Goal: Task Accomplishment & Management: Complete application form

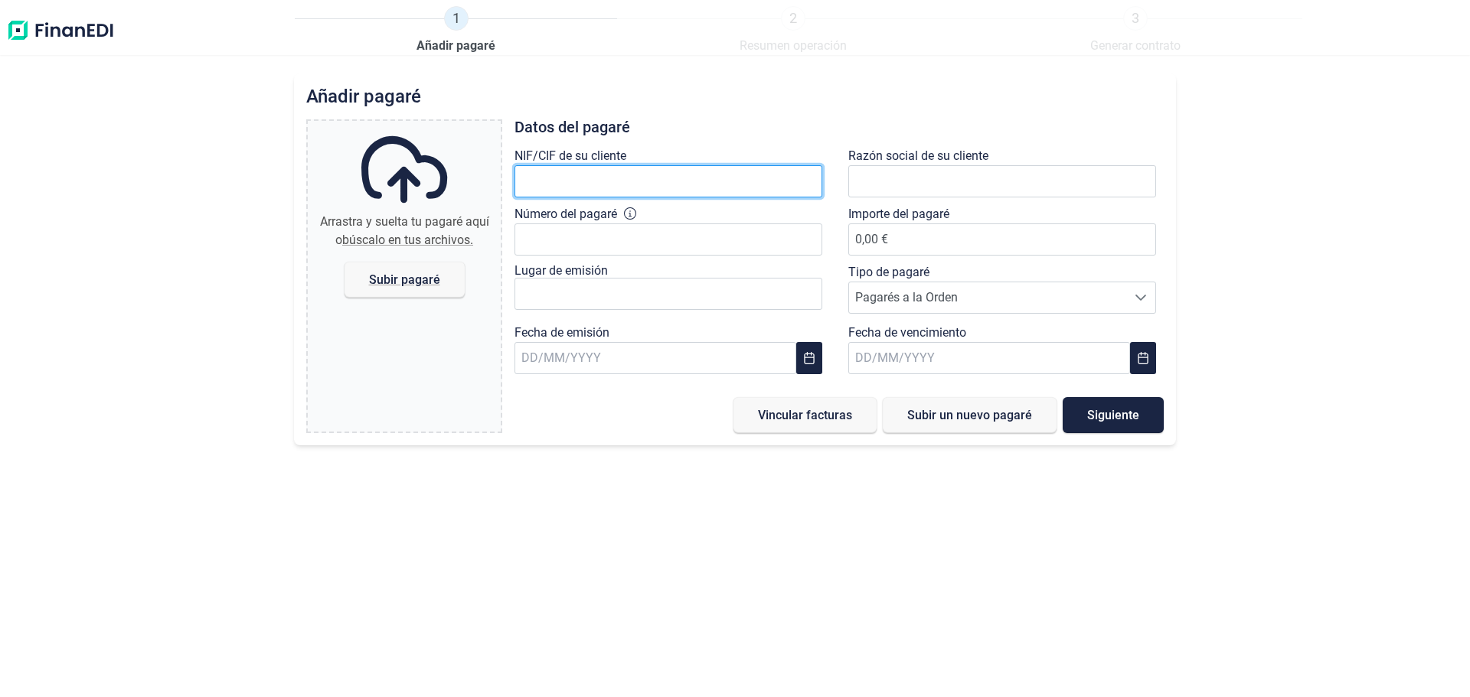
click at [647, 197] on input "text" at bounding box center [668, 181] width 308 height 32
type input "B91808691"
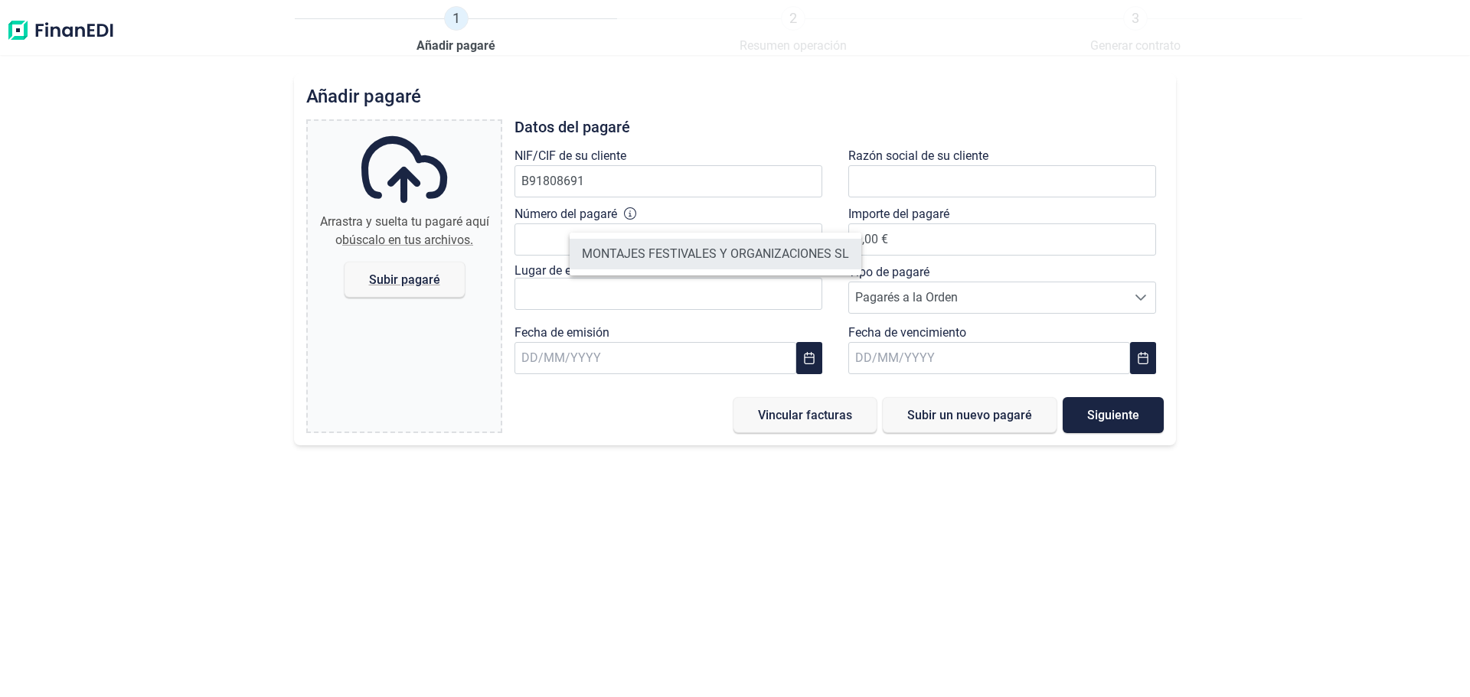
click at [702, 262] on li "MONTAJES FESTIVALES Y ORGANIZACIONES SL" at bounding box center [715, 254] width 292 height 31
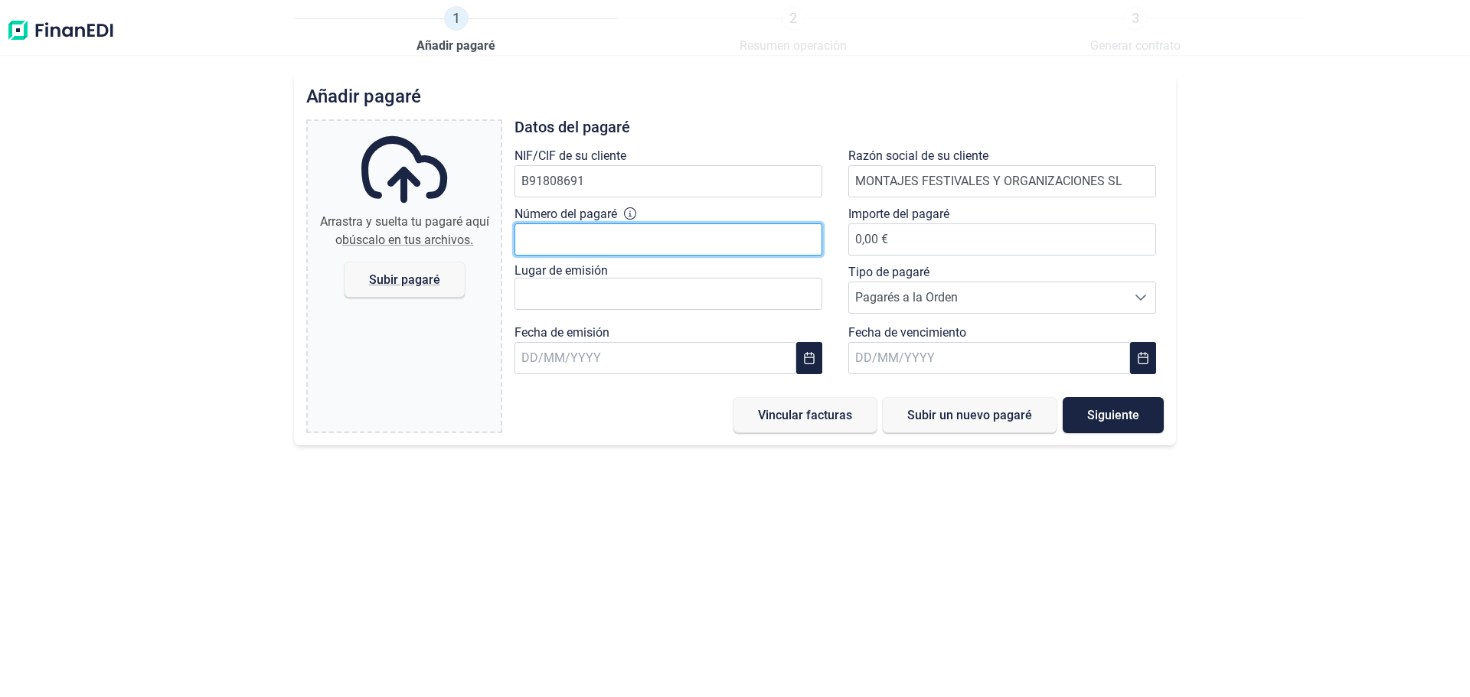
click at [694, 256] on input "Número del pagaré" at bounding box center [668, 239] width 308 height 32
type input "9566157"
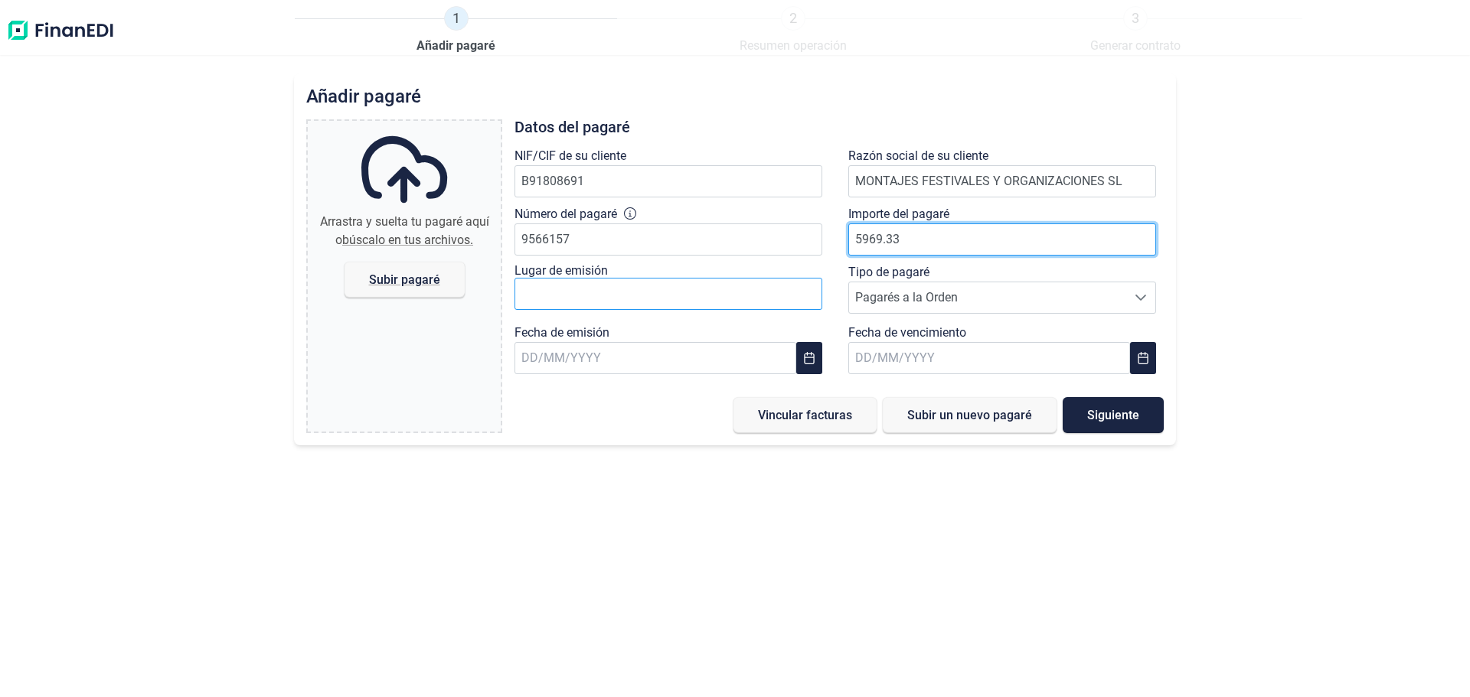
type input "5969.33"
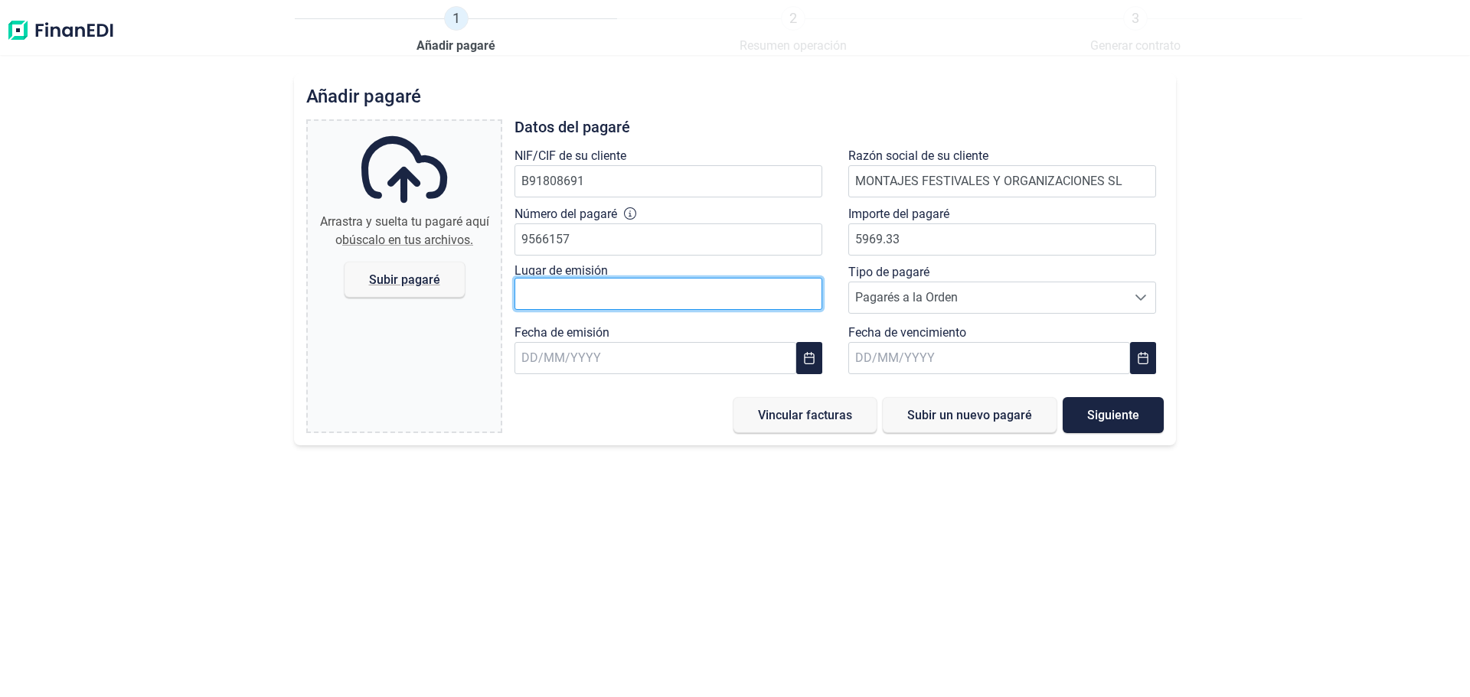
click at [715, 310] on input "text" at bounding box center [668, 294] width 308 height 32
type input "griñ"
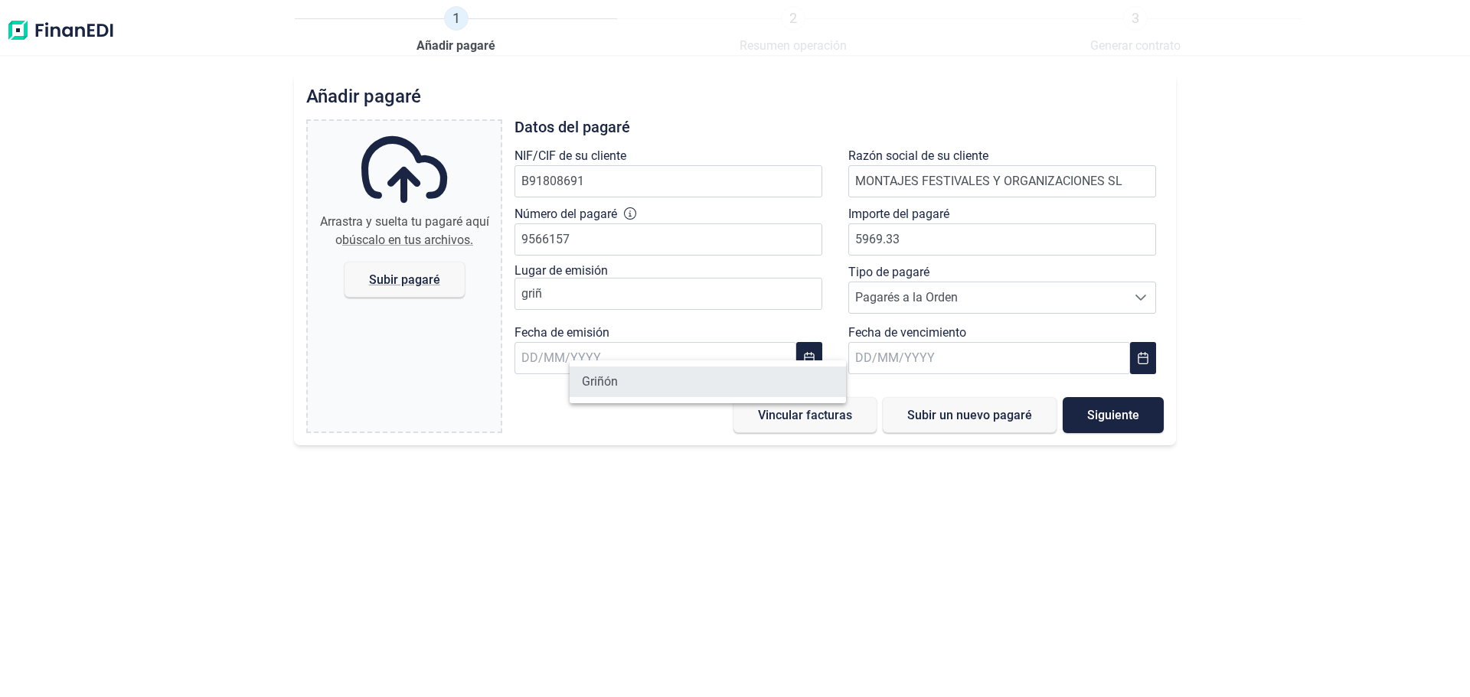
click at [684, 382] on li "Griñón" at bounding box center [707, 382] width 276 height 31
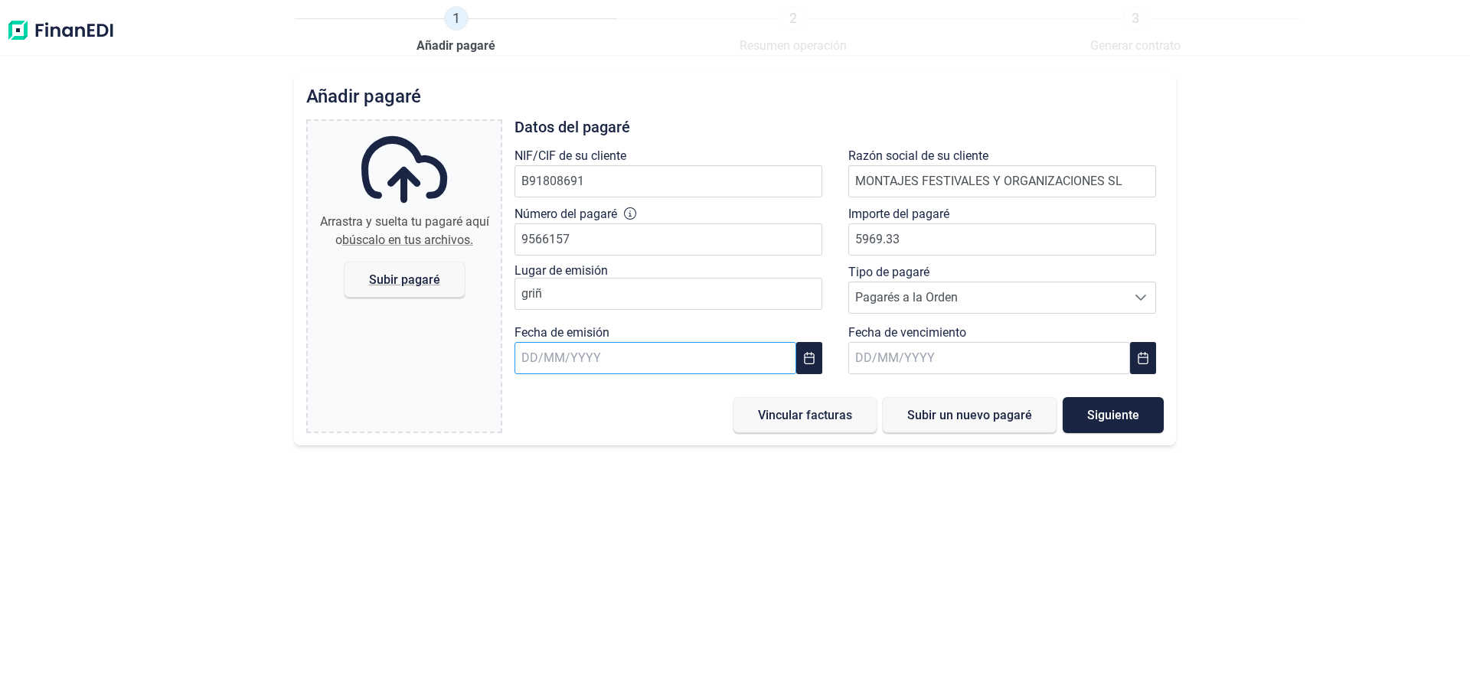
click at [640, 374] on input "text" at bounding box center [655, 358] width 282 height 32
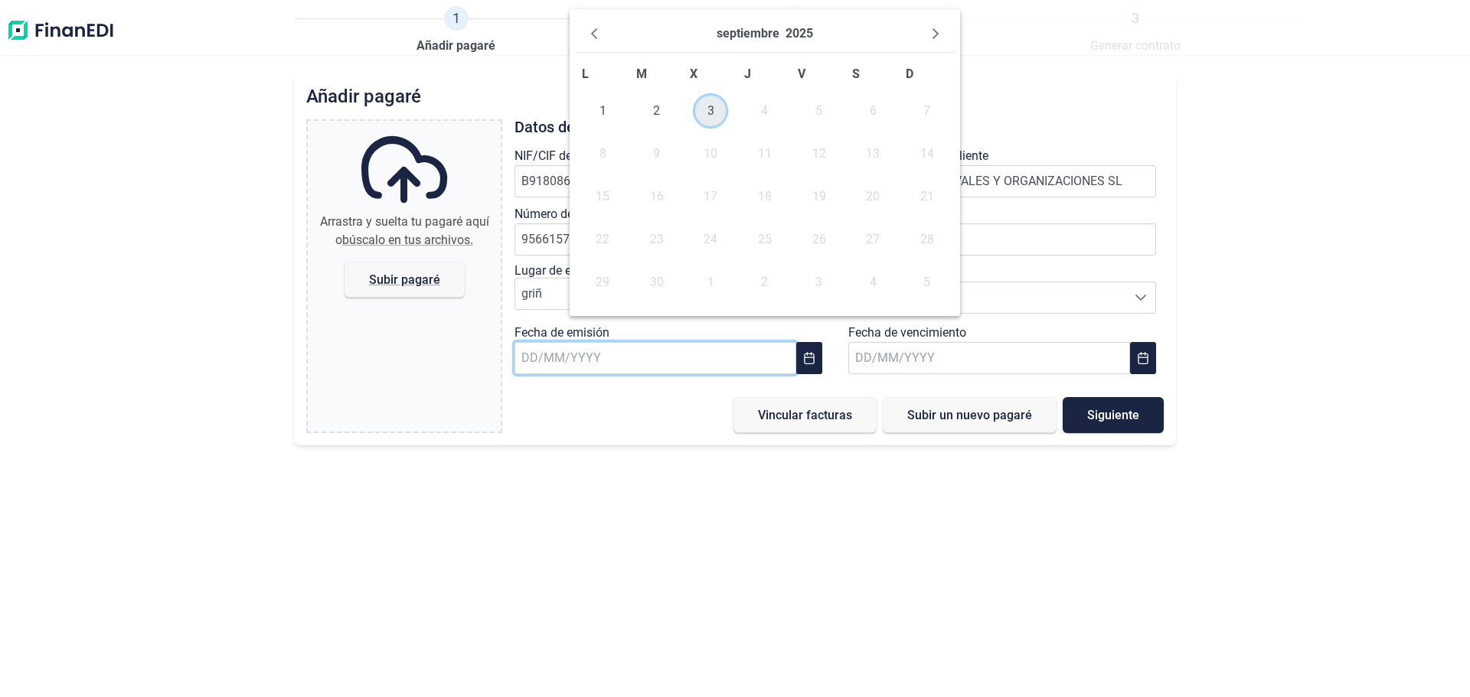
click at [713, 126] on span "3" at bounding box center [710, 111] width 31 height 31
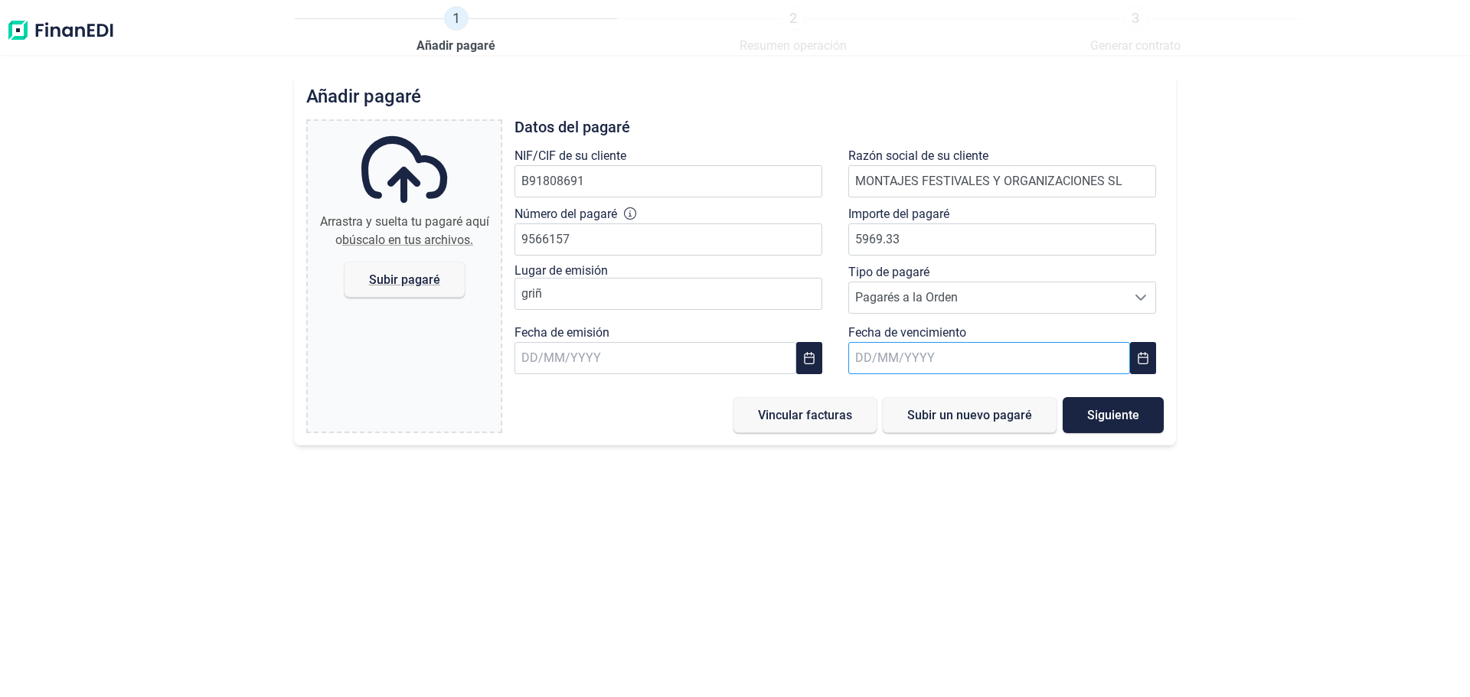
click at [951, 374] on input "text" at bounding box center [989, 358] width 282 height 32
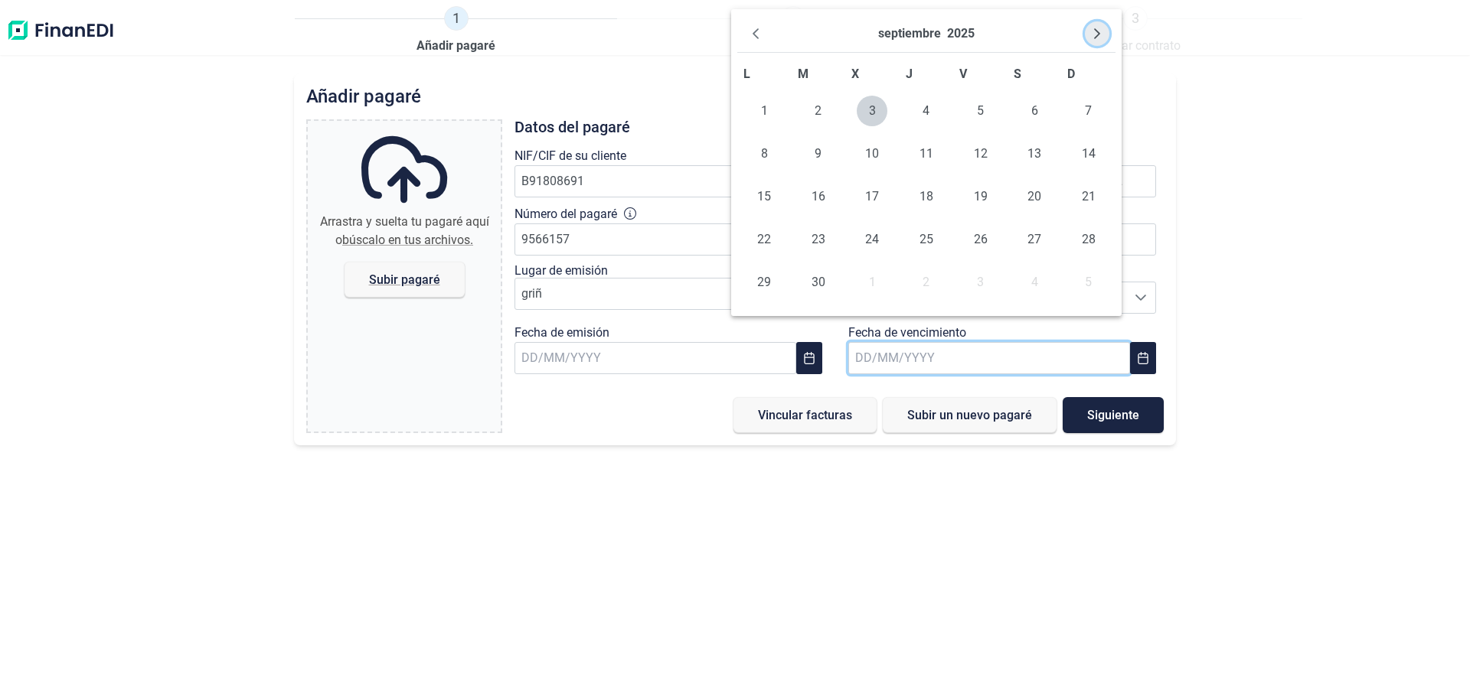
click at [1094, 35] on icon "Next Month" at bounding box center [1097, 34] width 12 height 12
click at [878, 169] on span "5" at bounding box center [871, 154] width 31 height 31
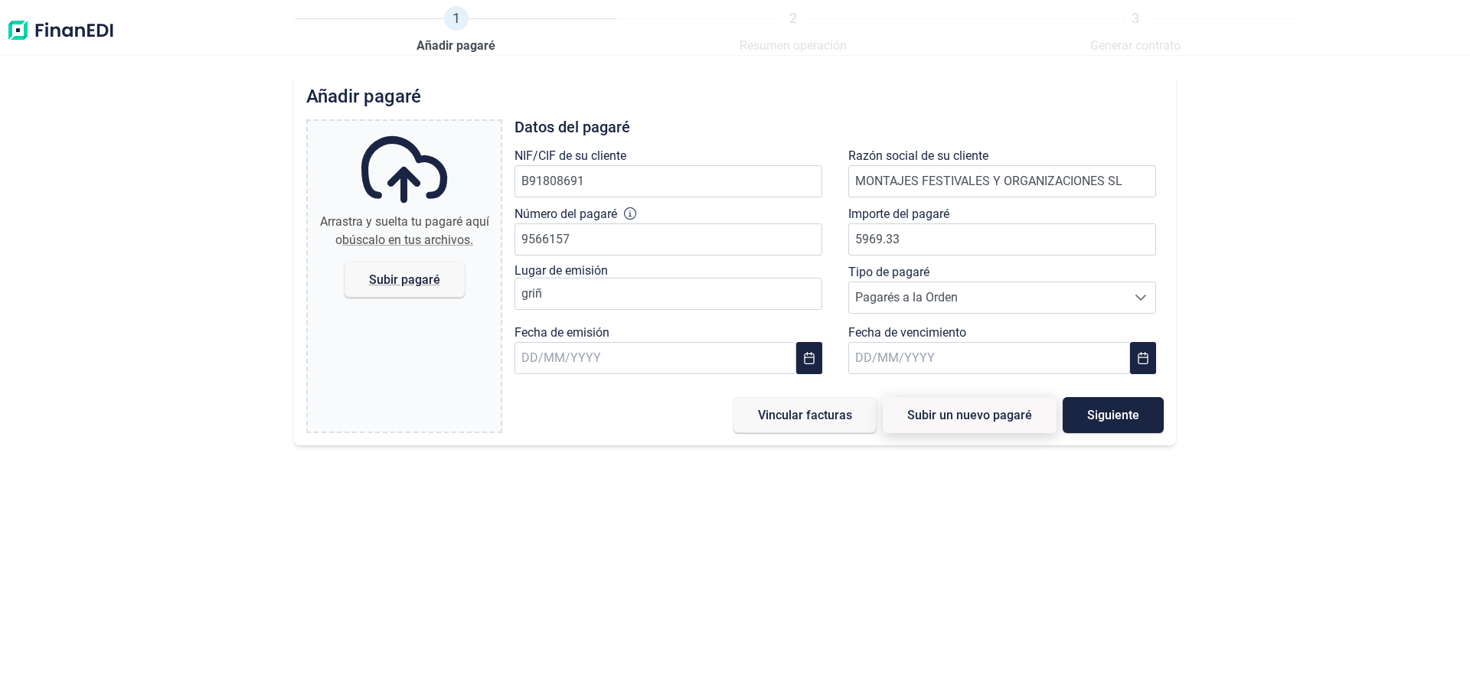
click at [952, 421] on span "Subir un nuevo pagaré" at bounding box center [969, 414] width 125 height 11
click at [443, 298] on span "Subir pagaré" at bounding box center [404, 280] width 120 height 36
click at [443, 126] on input "Arrastra y suelta tu pagaré aquí o búscalo en tus archivos. Subir pagaré" at bounding box center [404, 123] width 193 height 5
type input "C:\fakepath\pagare 01 mfo.pdf"
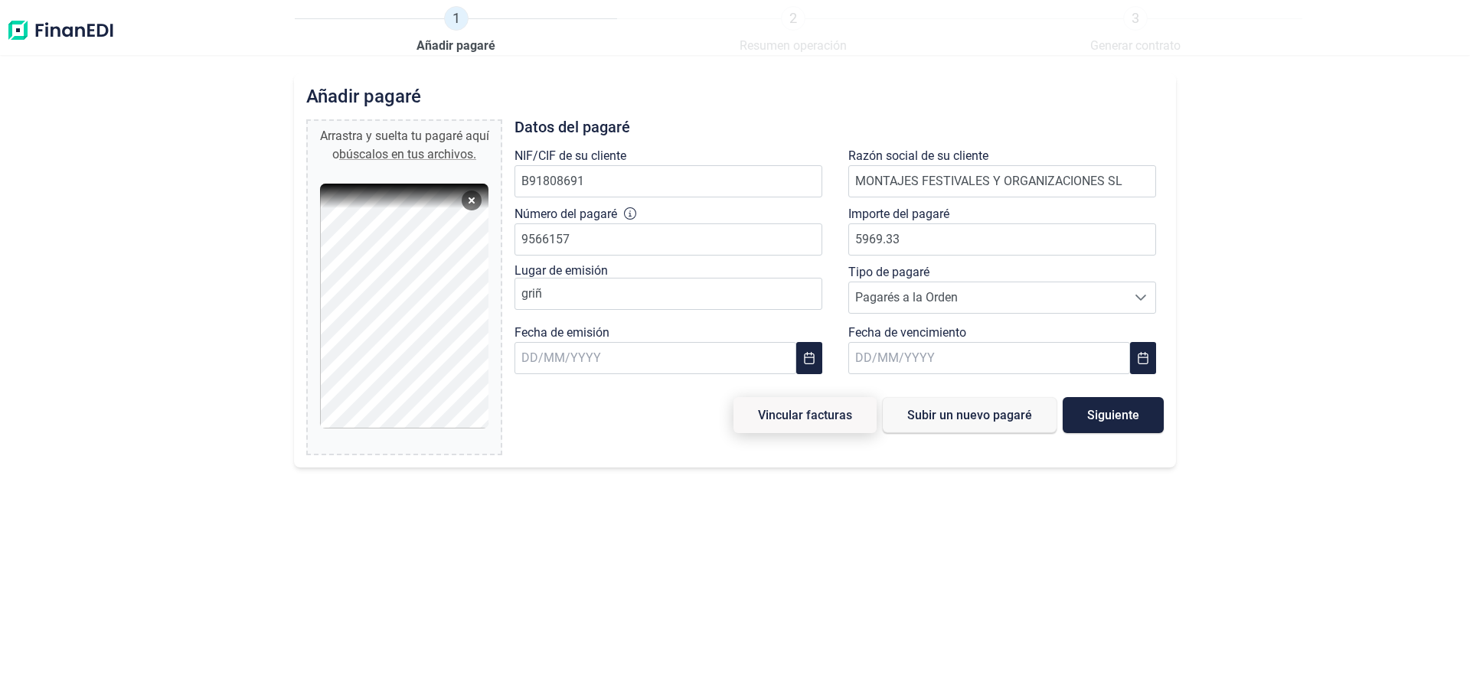
click at [758, 421] on span "Vincular facturas" at bounding box center [805, 414] width 94 height 11
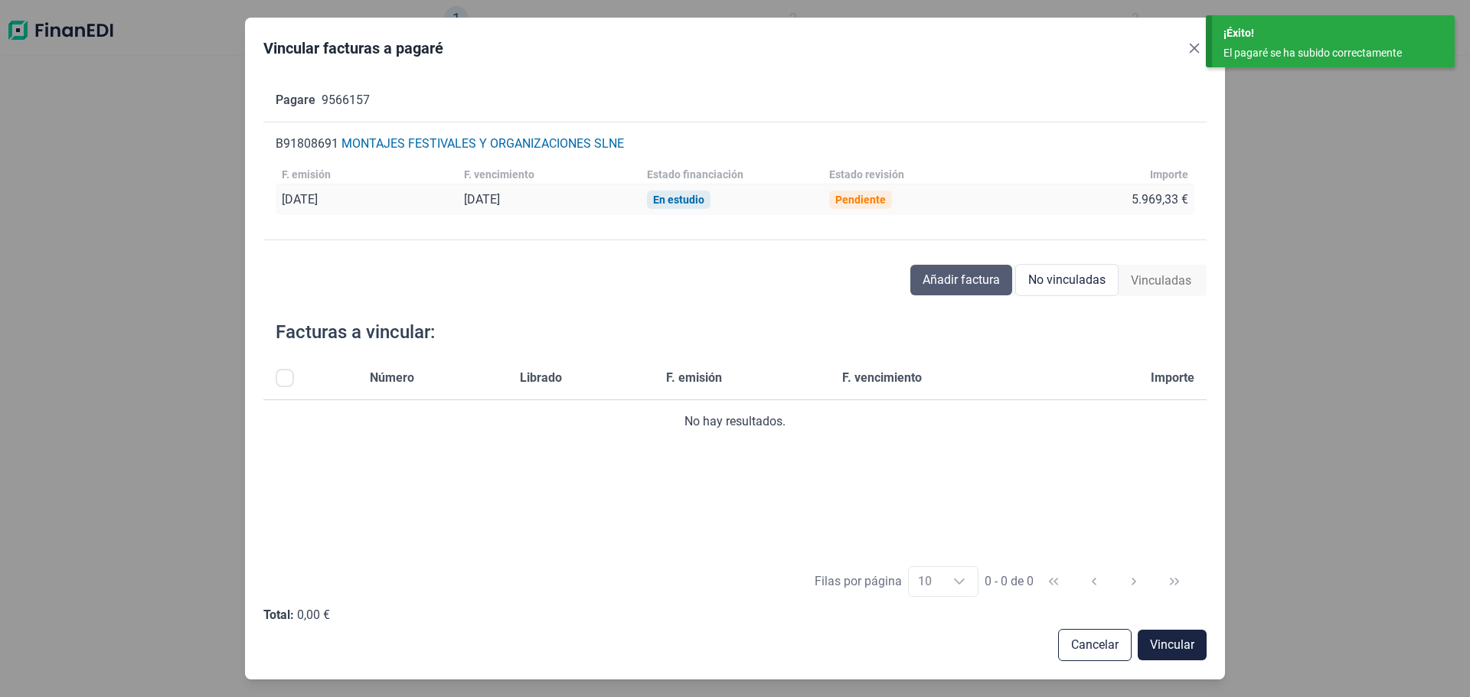
click at [922, 289] on span "Añadir factura" at bounding box center [960, 280] width 77 height 18
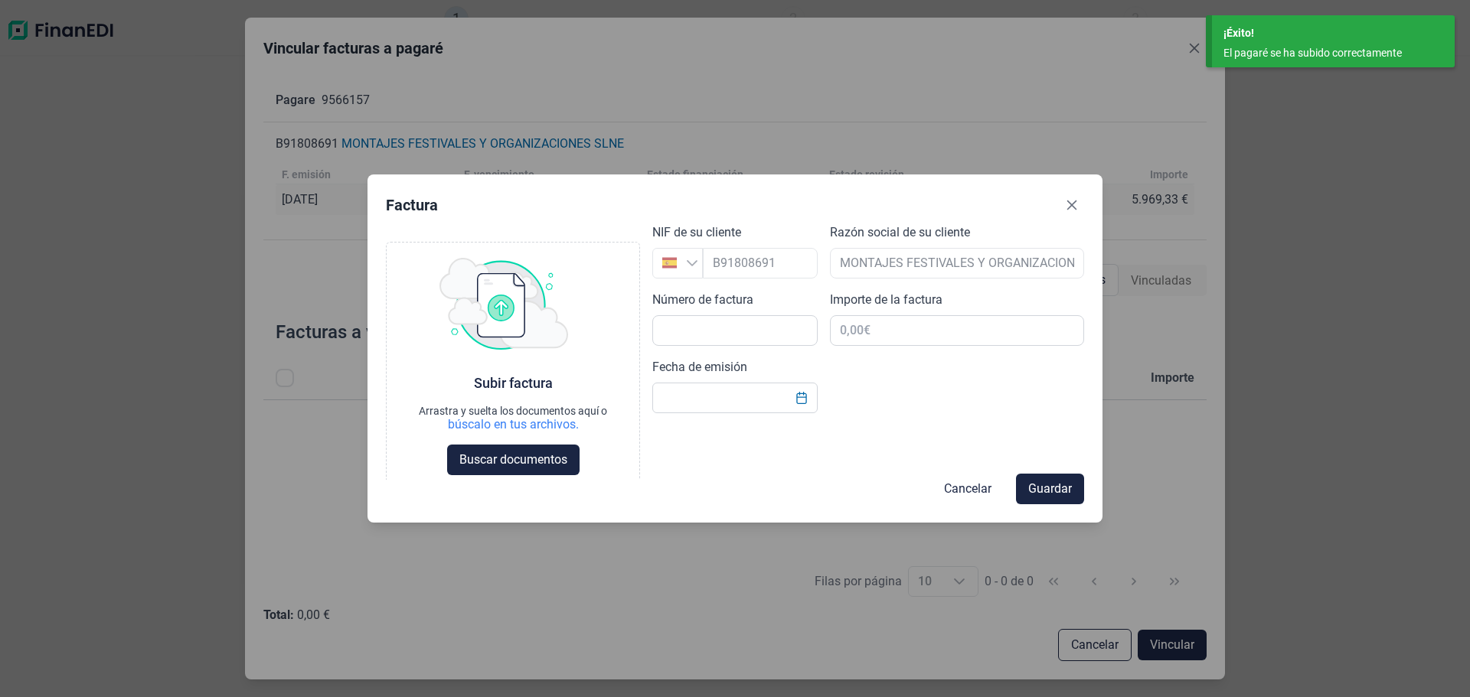
click at [488, 474] on div "Cancelar Guardar" at bounding box center [735, 489] width 698 height 31
click at [490, 418] on div "Arrastra y suelta los documentos aquí o" at bounding box center [513, 412] width 188 height 12
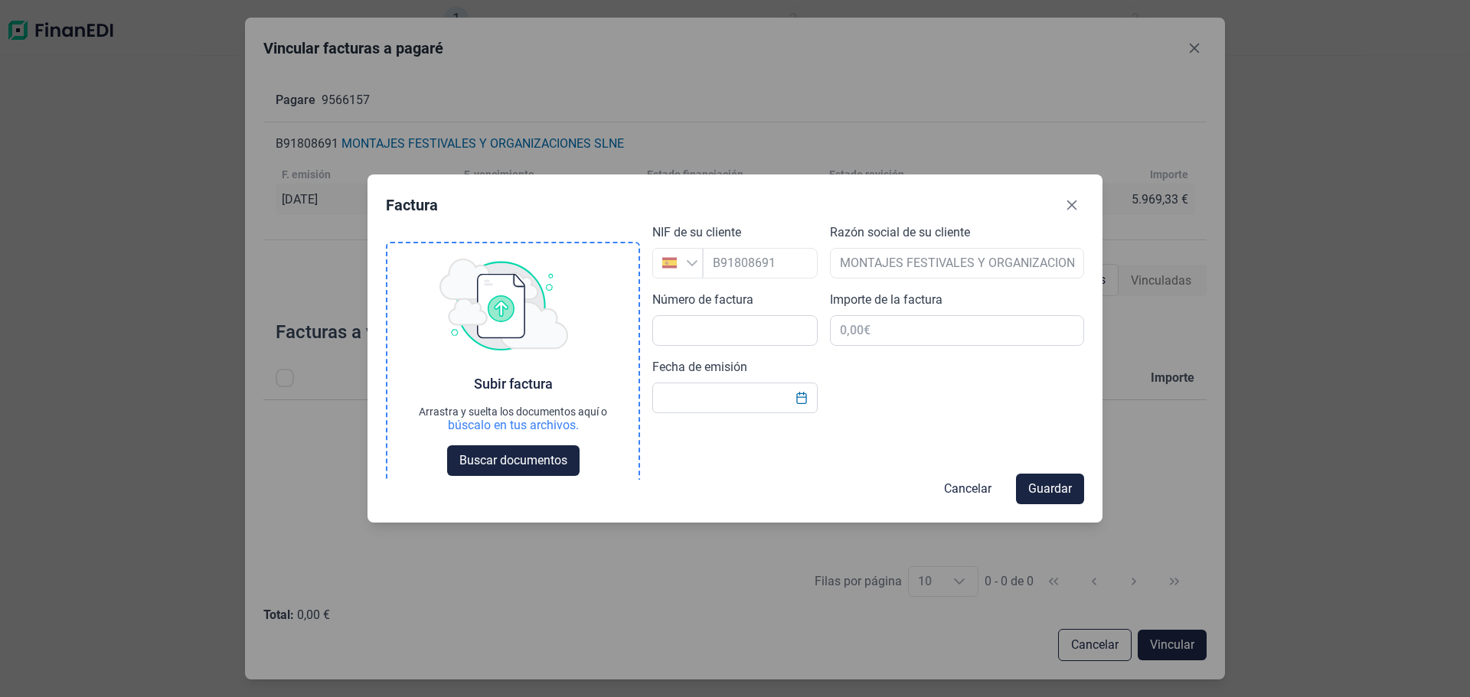
click at [494, 393] on div "Subir factura" at bounding box center [513, 384] width 79 height 18
click at [494, 319] on img at bounding box center [503, 305] width 129 height 92
click at [752, 346] on input "text" at bounding box center [734, 330] width 165 height 31
type input "41/25"
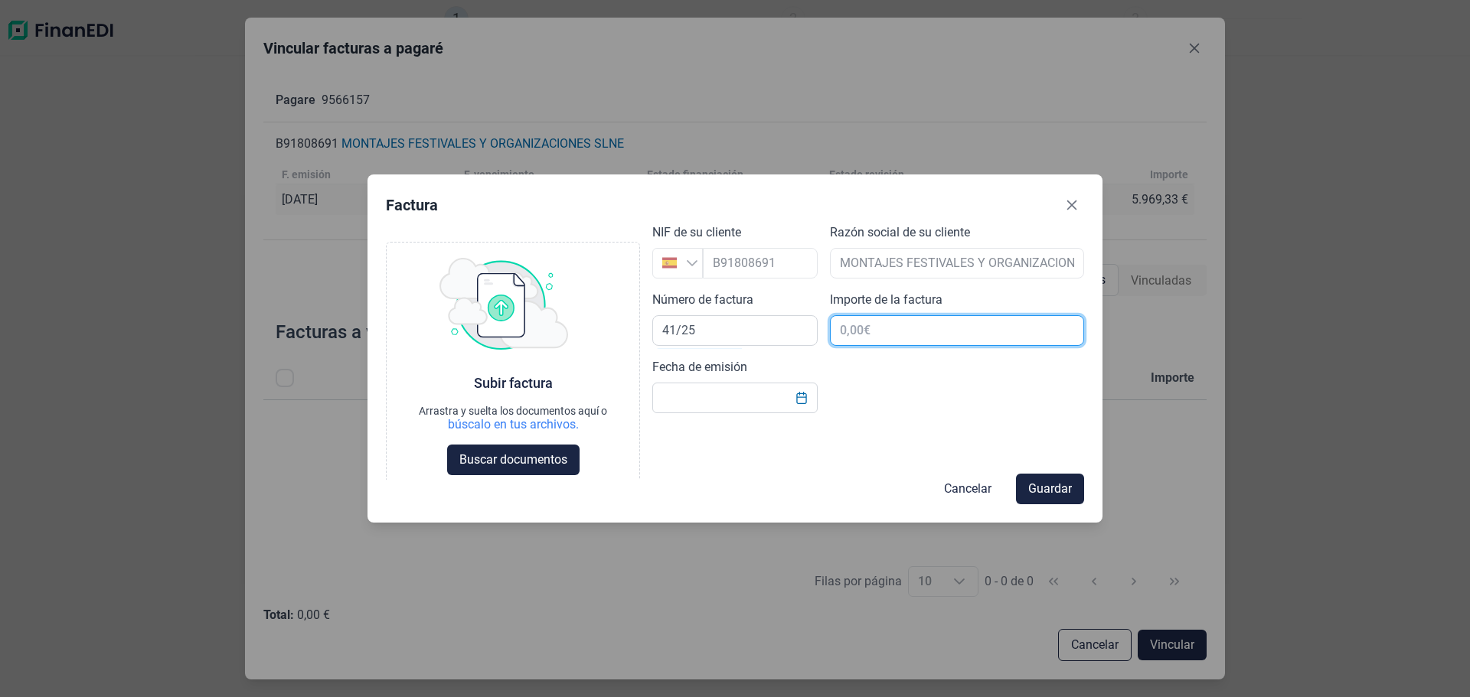
click at [875, 346] on input "text" at bounding box center [957, 330] width 254 height 31
type input "17.908,00 €"
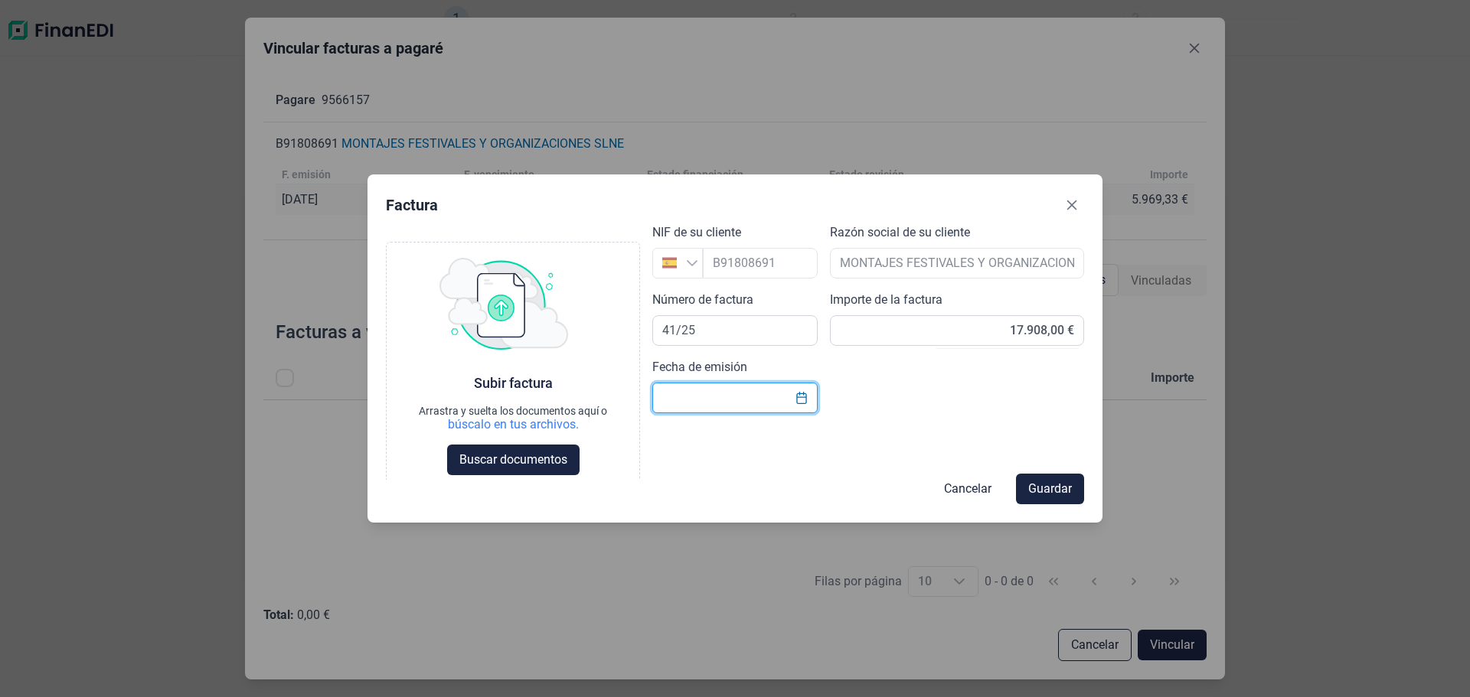
click at [716, 413] on input "Fecha de emisión" at bounding box center [734, 398] width 165 height 31
type input "[DATE]"
click at [1052, 485] on span "Guardar" at bounding box center [1050, 489] width 44 height 18
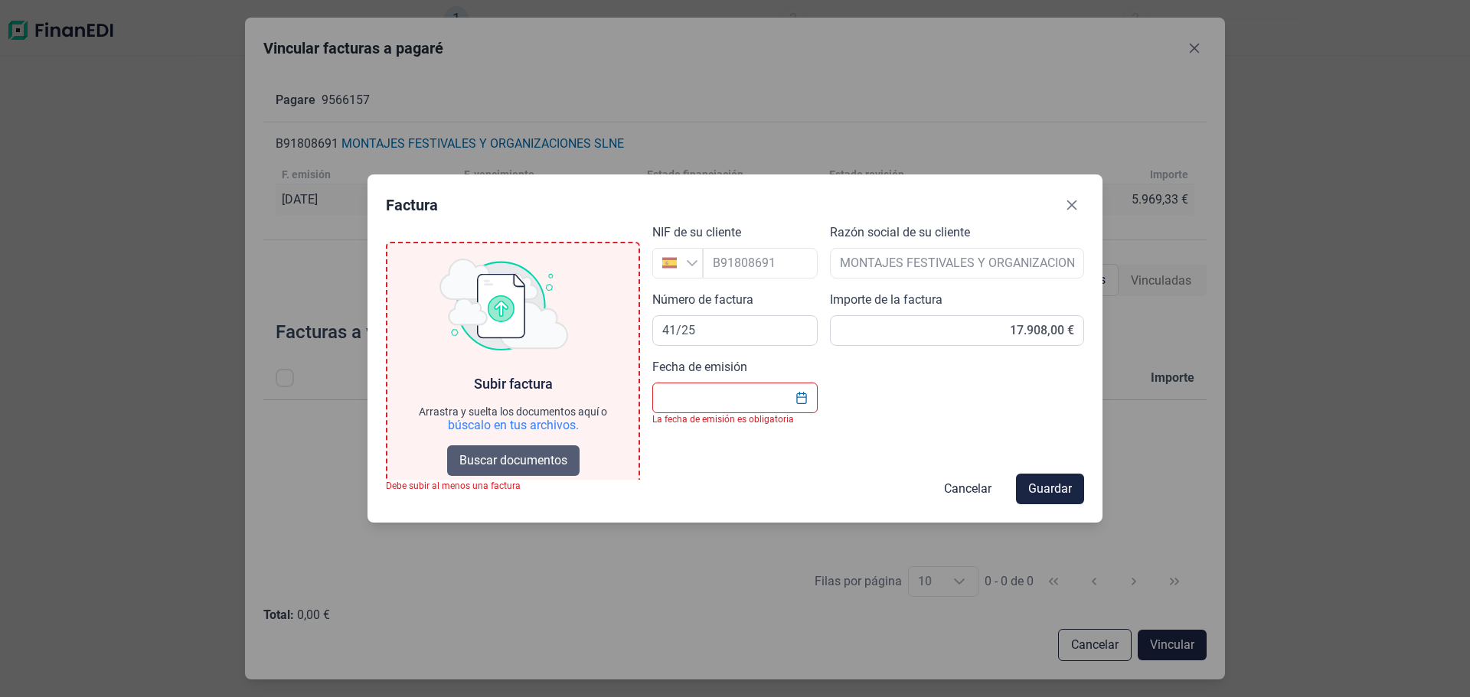
click at [515, 476] on button "Buscar documentos" at bounding box center [513, 460] width 132 height 31
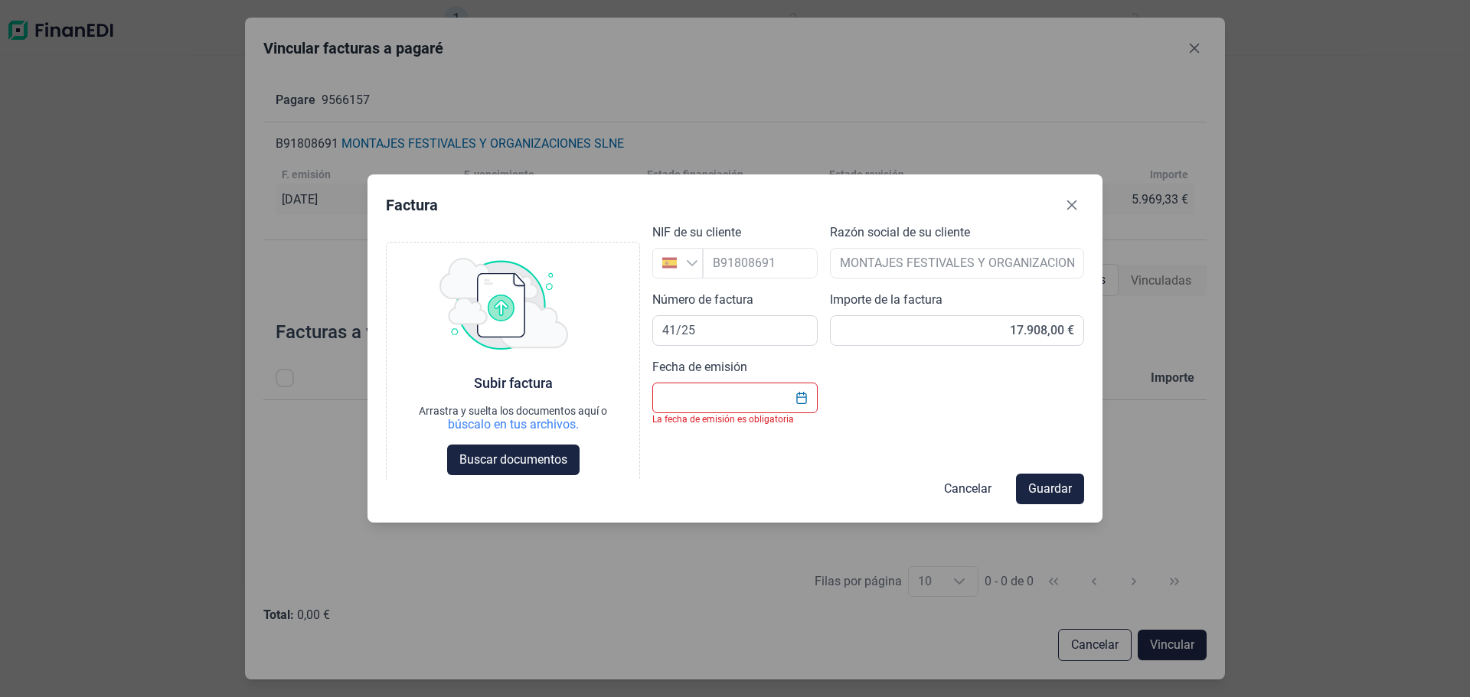
click at [758, 413] on input "Fecha de emisión" at bounding box center [734, 398] width 165 height 31
click at [802, 404] on icon "Choose Date" at bounding box center [801, 398] width 12 height 12
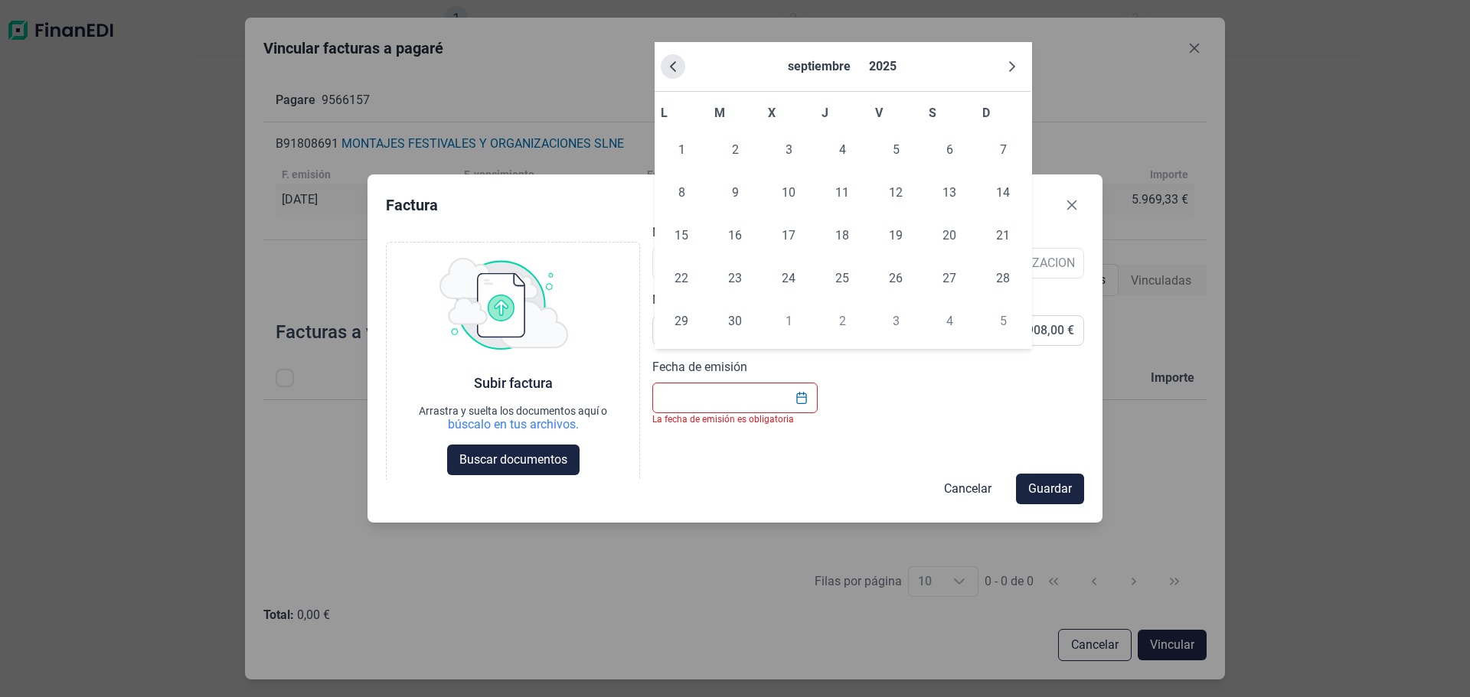
click at [676, 71] on icon "Previous Month" at bounding box center [673, 66] width 6 height 11
click at [679, 337] on span "25" at bounding box center [681, 321] width 31 height 31
type input "[DATE]"
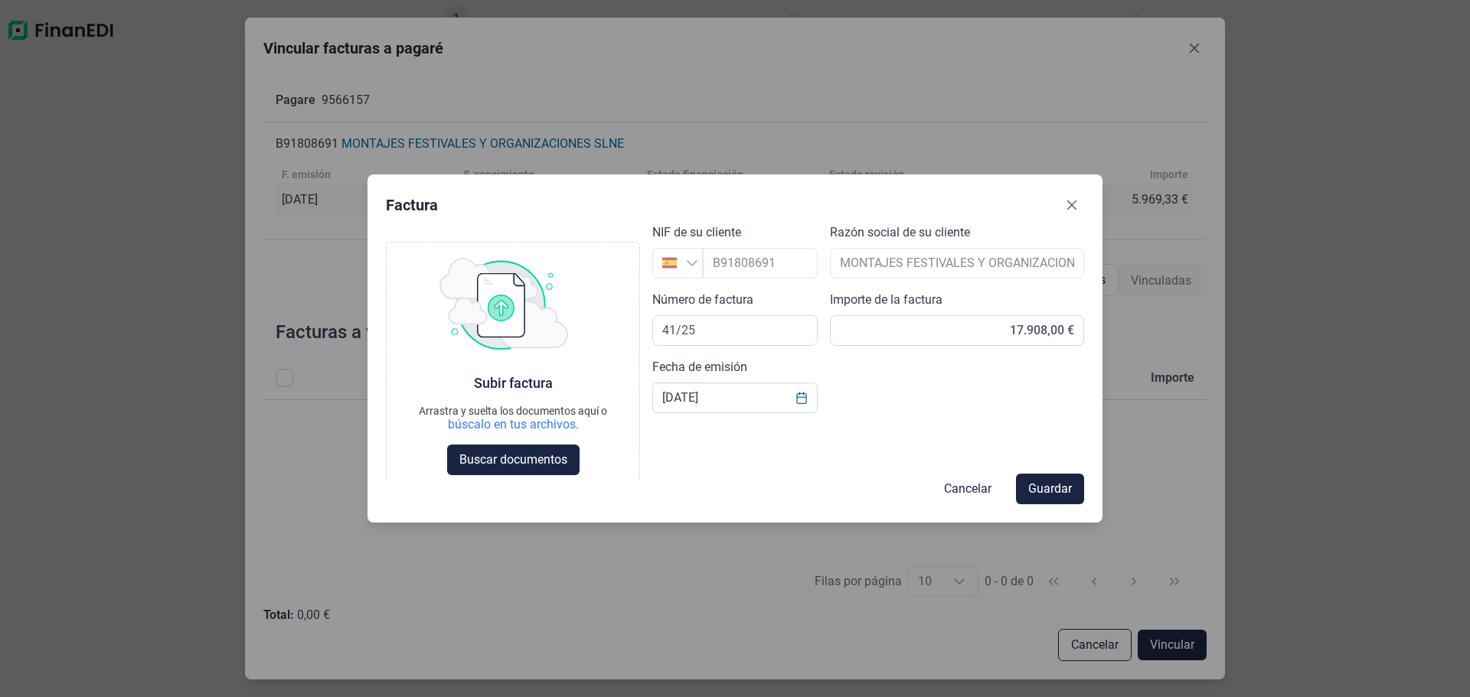
click at [497, 474] on div "Cancelar Guardar" at bounding box center [735, 489] width 698 height 31
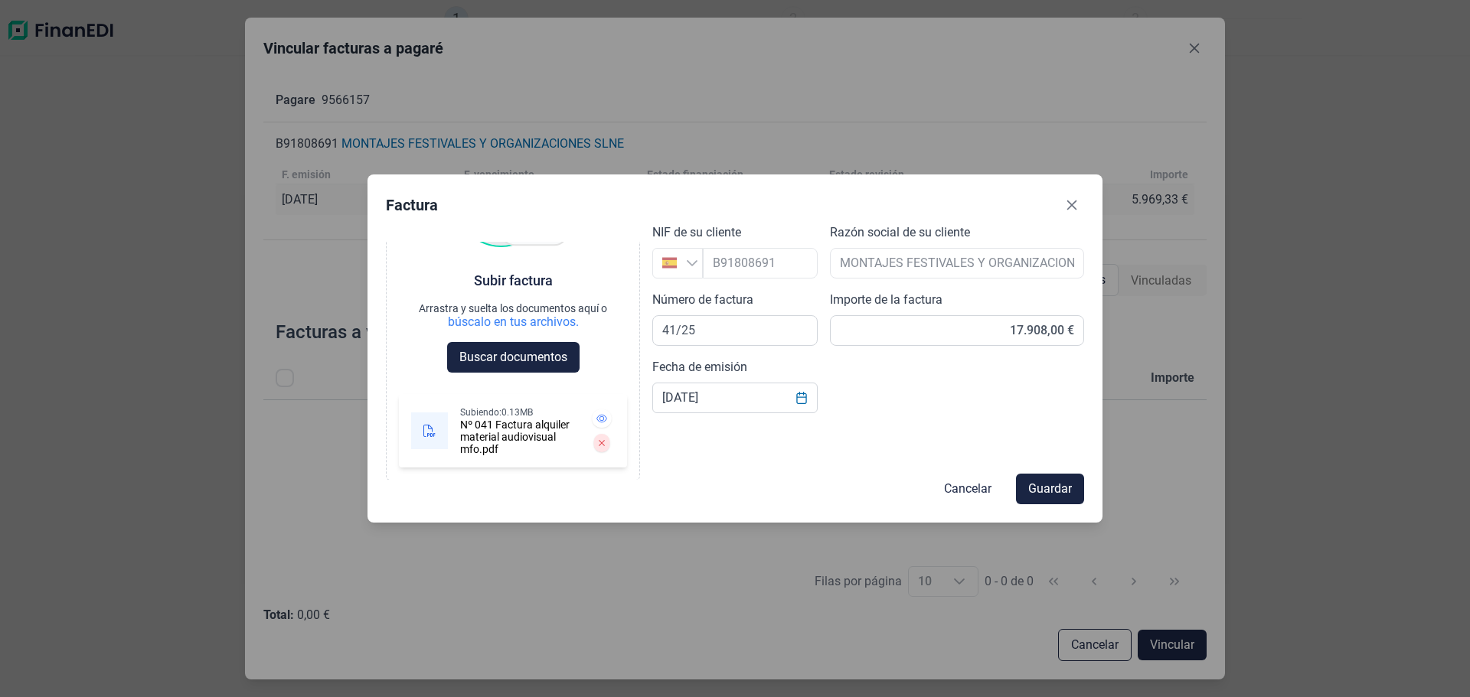
scroll to position [241, 0]
click at [1038, 483] on span "Guardar" at bounding box center [1050, 489] width 44 height 18
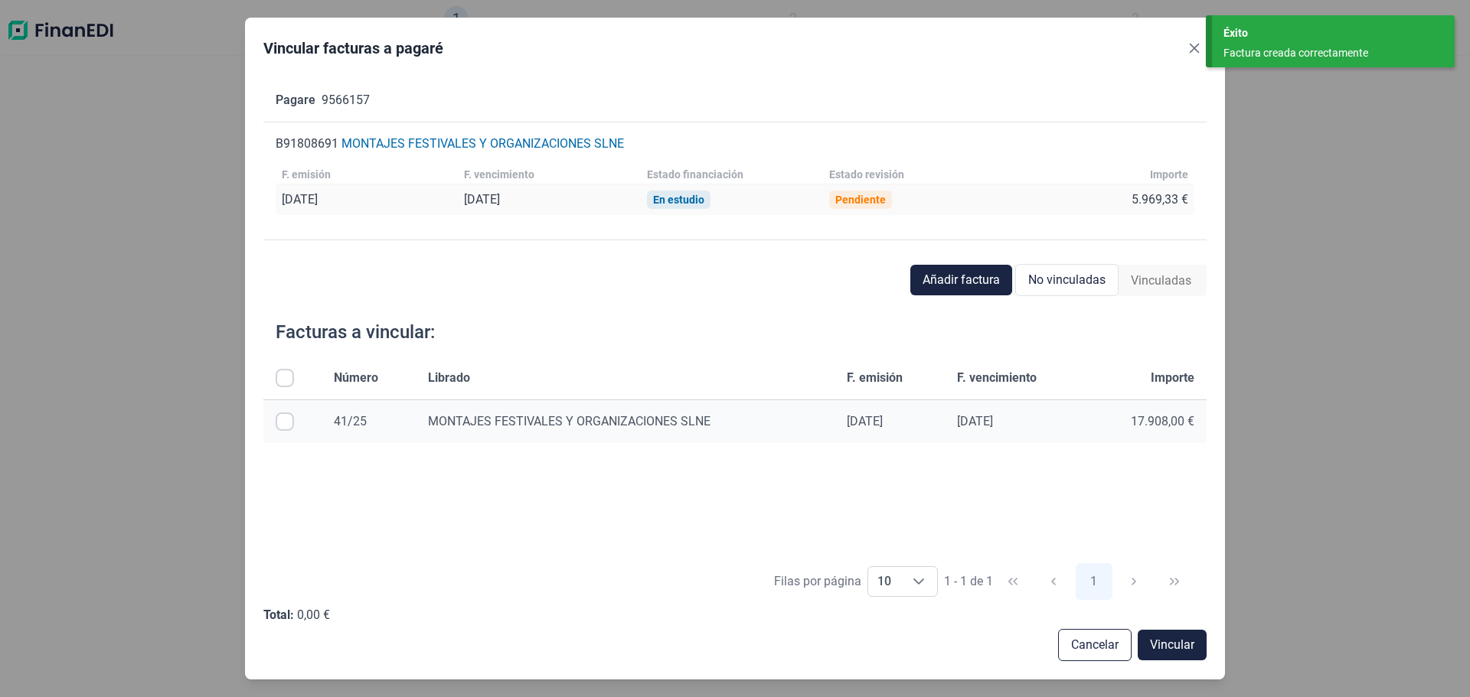
scroll to position [11, 0]
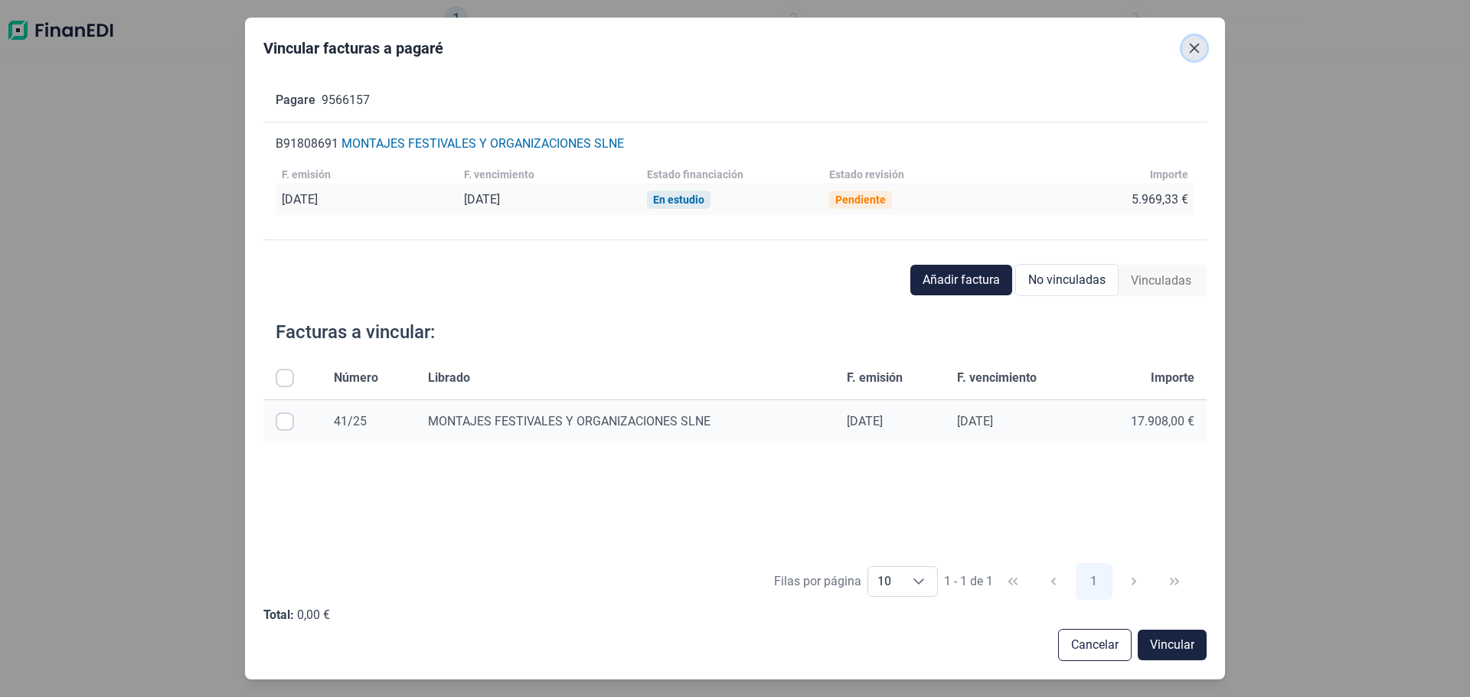
click at [1190, 54] on icon "Close" at bounding box center [1194, 48] width 12 height 12
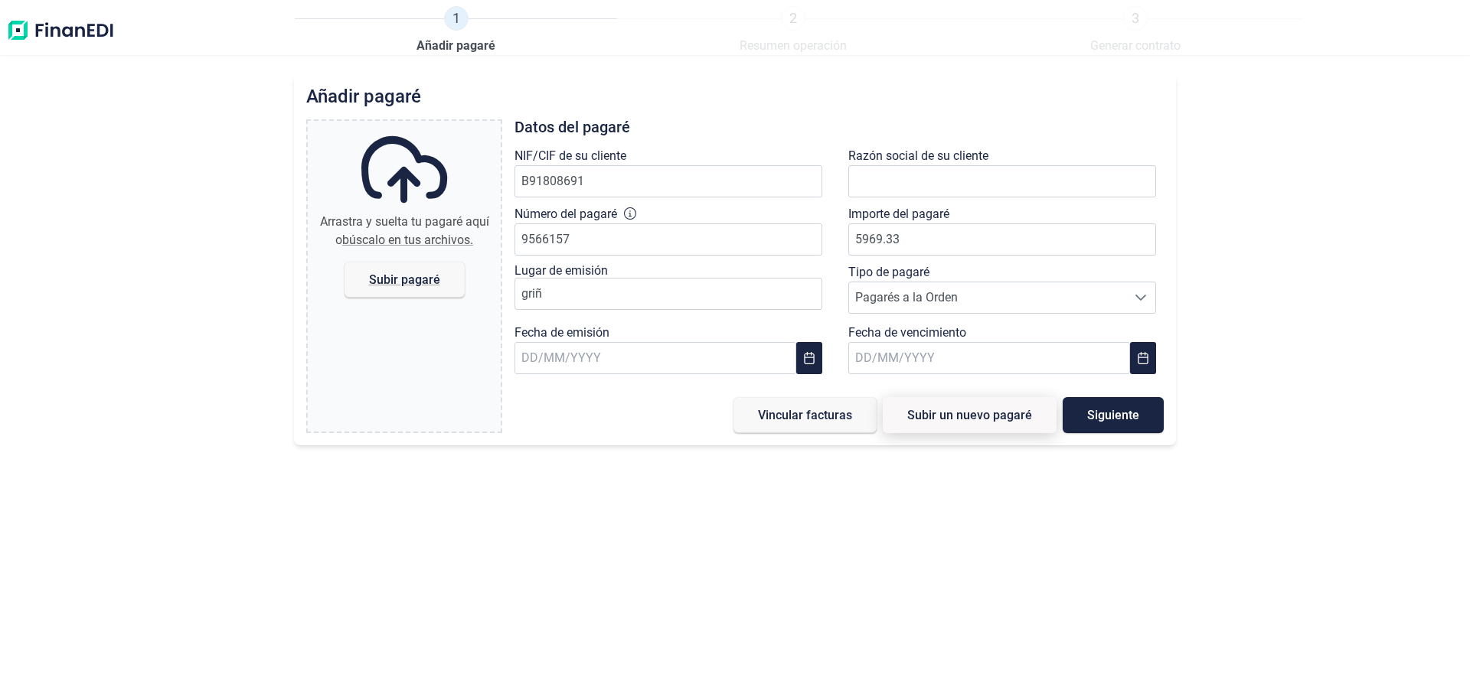
click at [985, 421] on span "Subir un nuevo pagaré" at bounding box center [969, 414] width 125 height 11
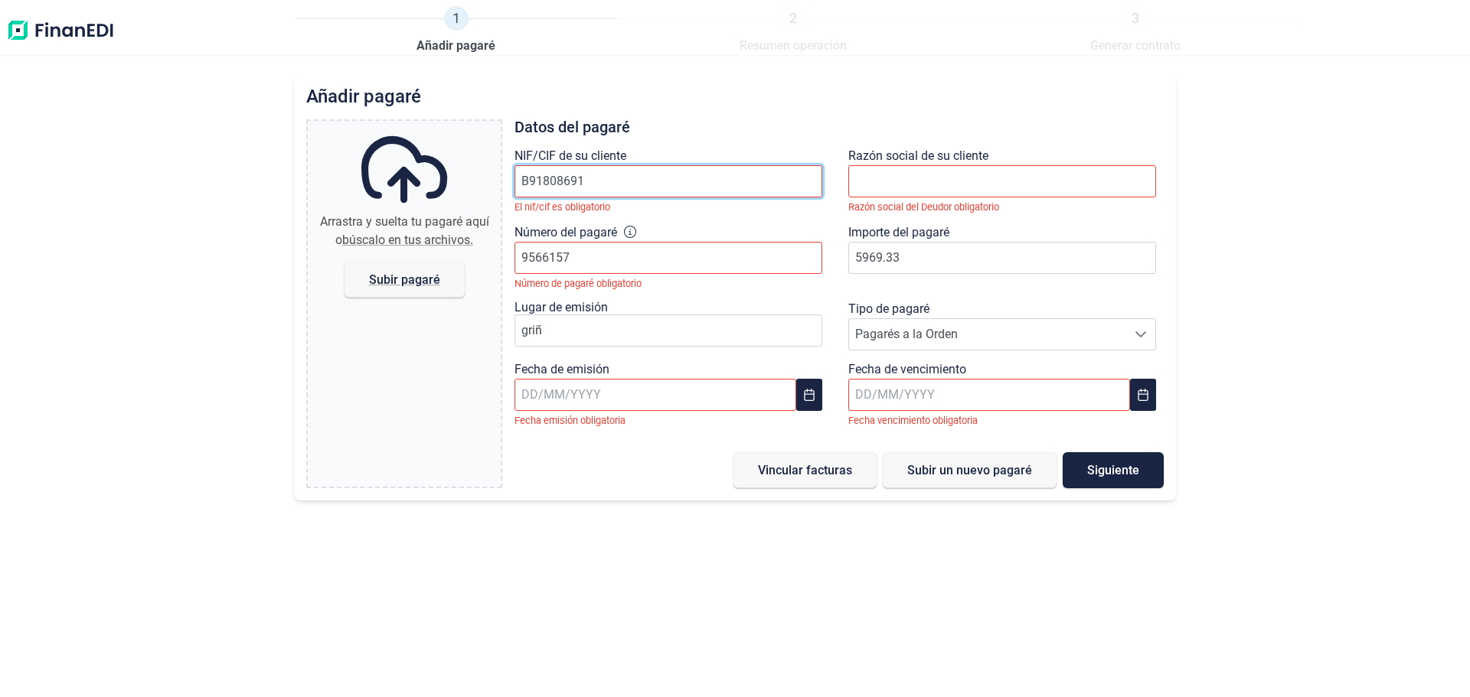
click at [747, 197] on input "B91808691" at bounding box center [668, 181] width 308 height 32
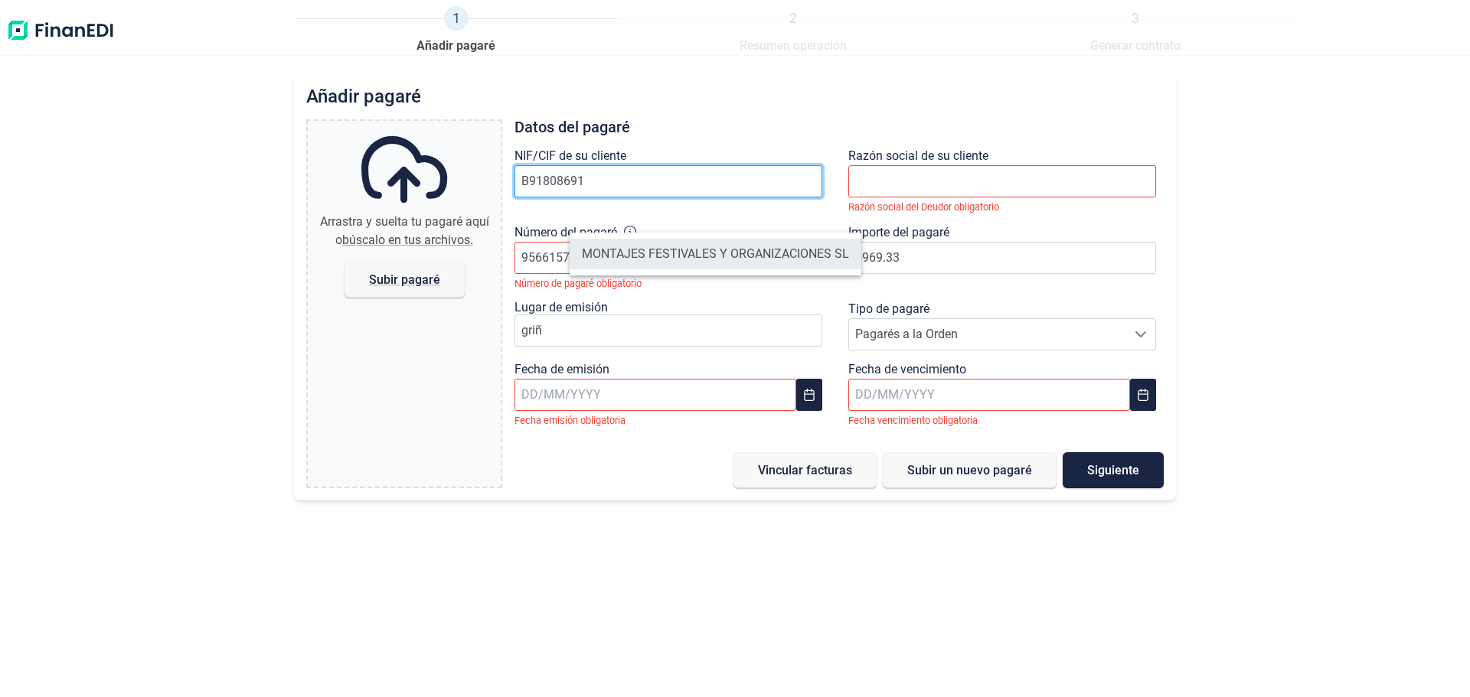
type input "B91808691"
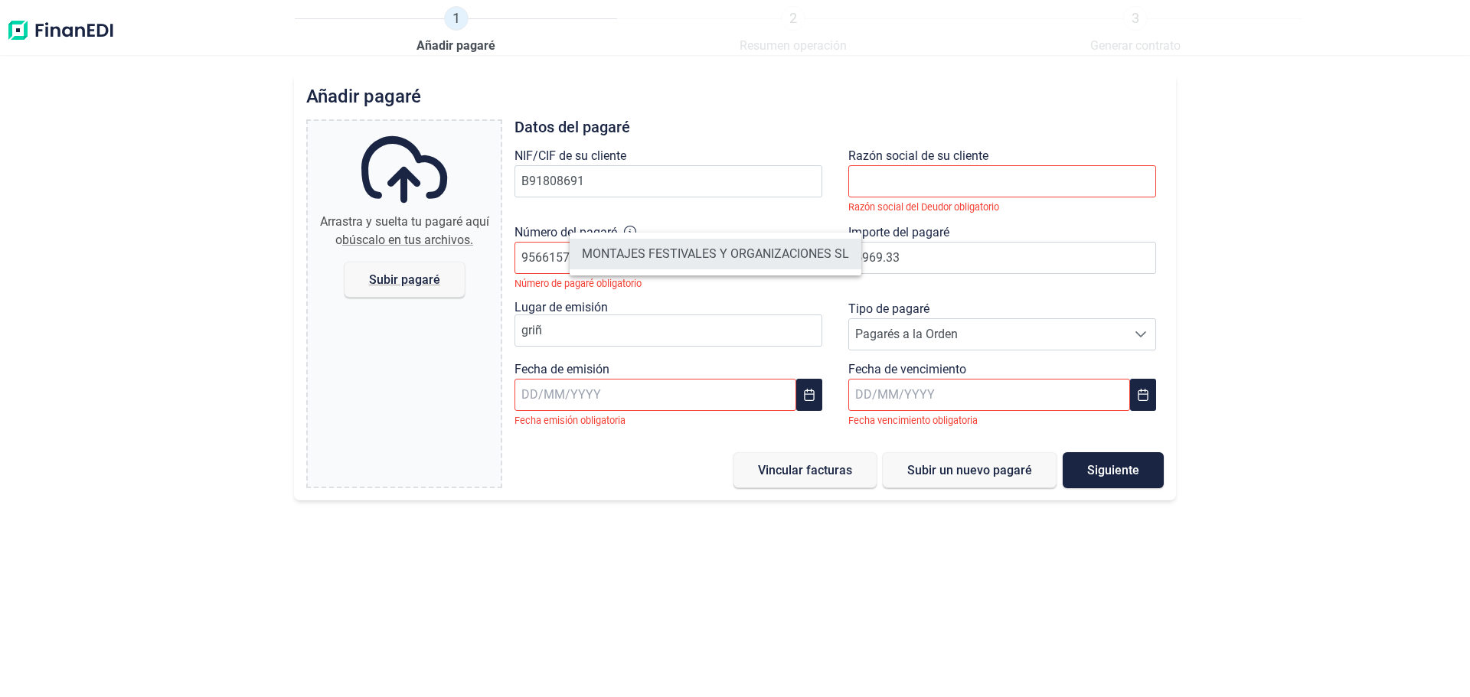
click at [732, 265] on li "MONTAJES FESTIVALES Y ORGANIZACIONES SL" at bounding box center [715, 254] width 292 height 31
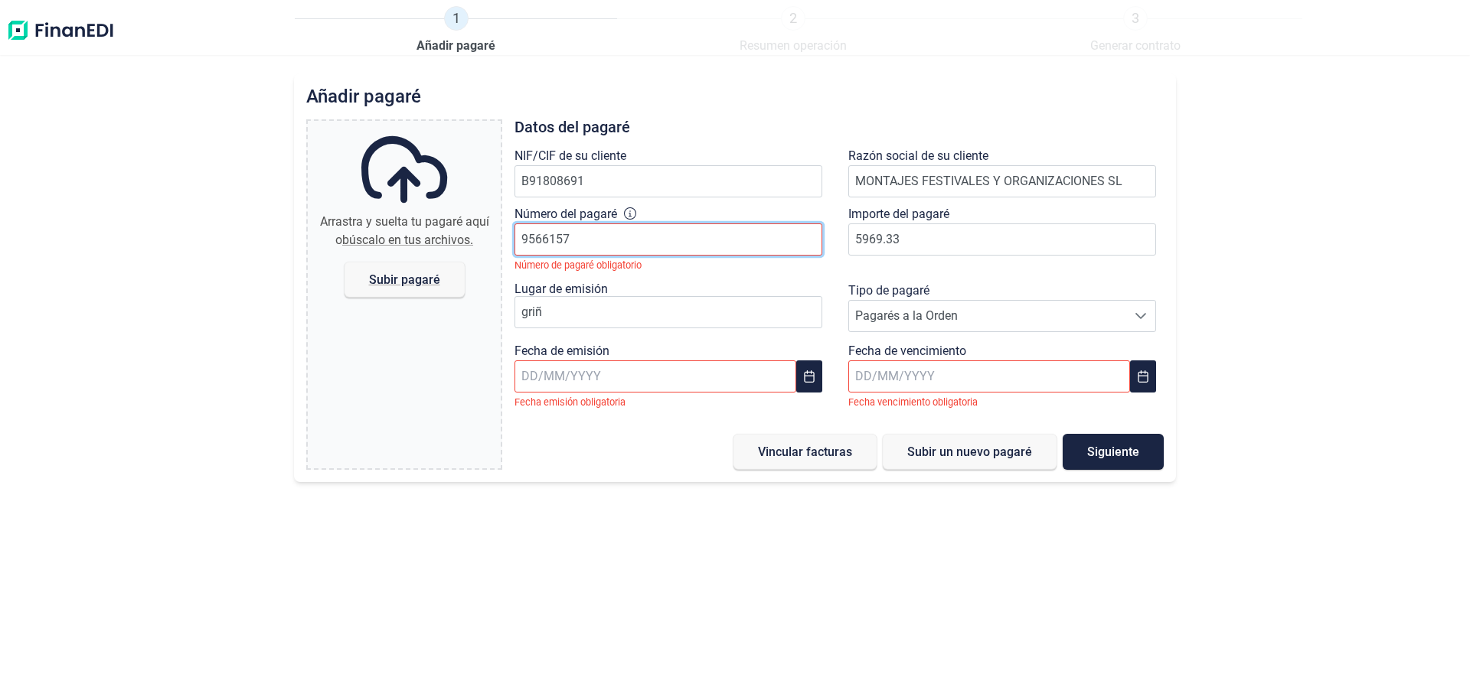
click at [683, 256] on input "9566157" at bounding box center [668, 239] width 308 height 32
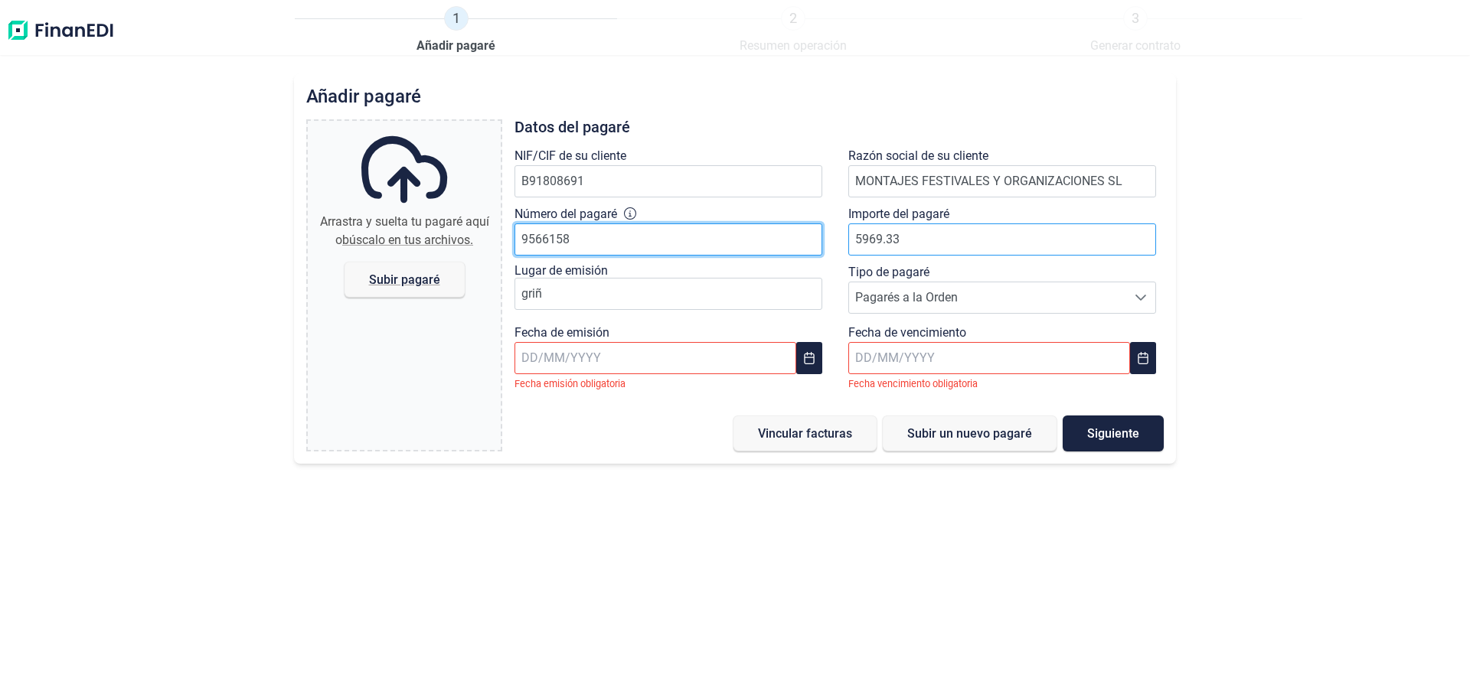
type input "9566158"
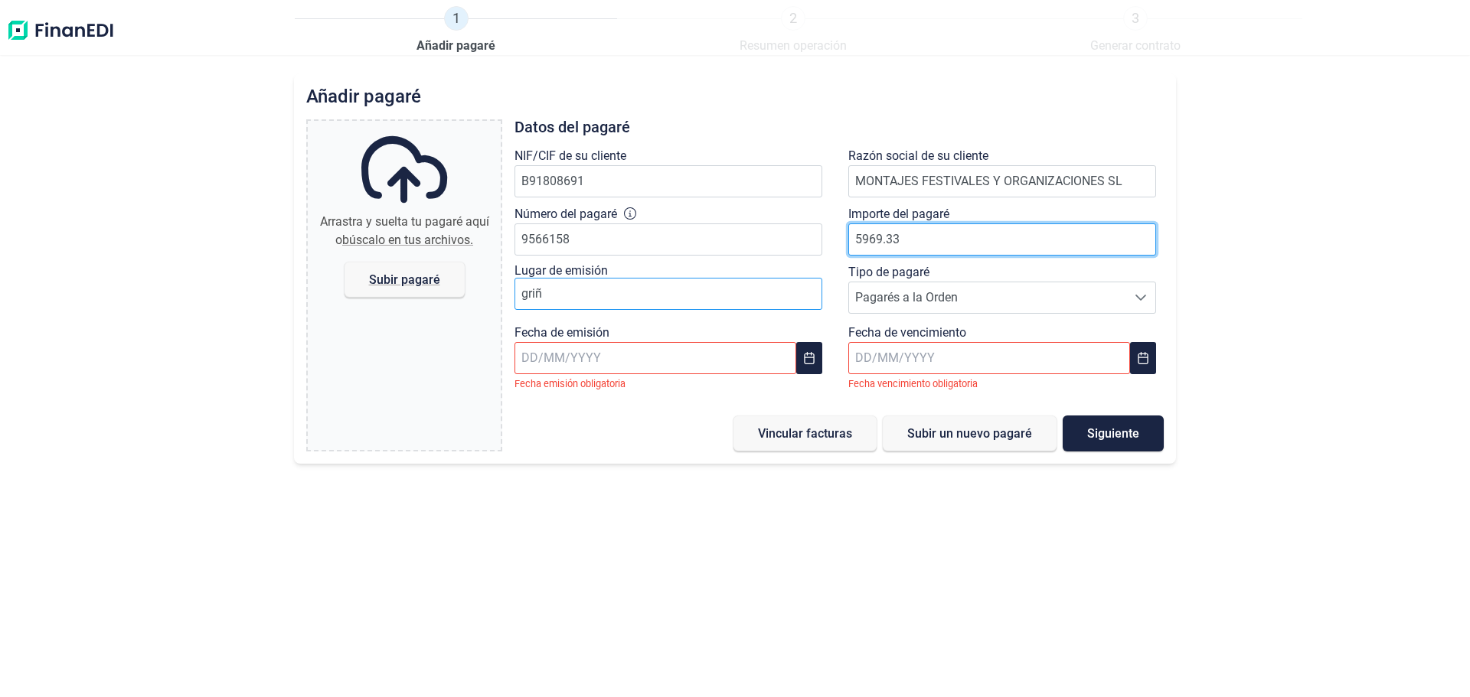
type input "5969.33"
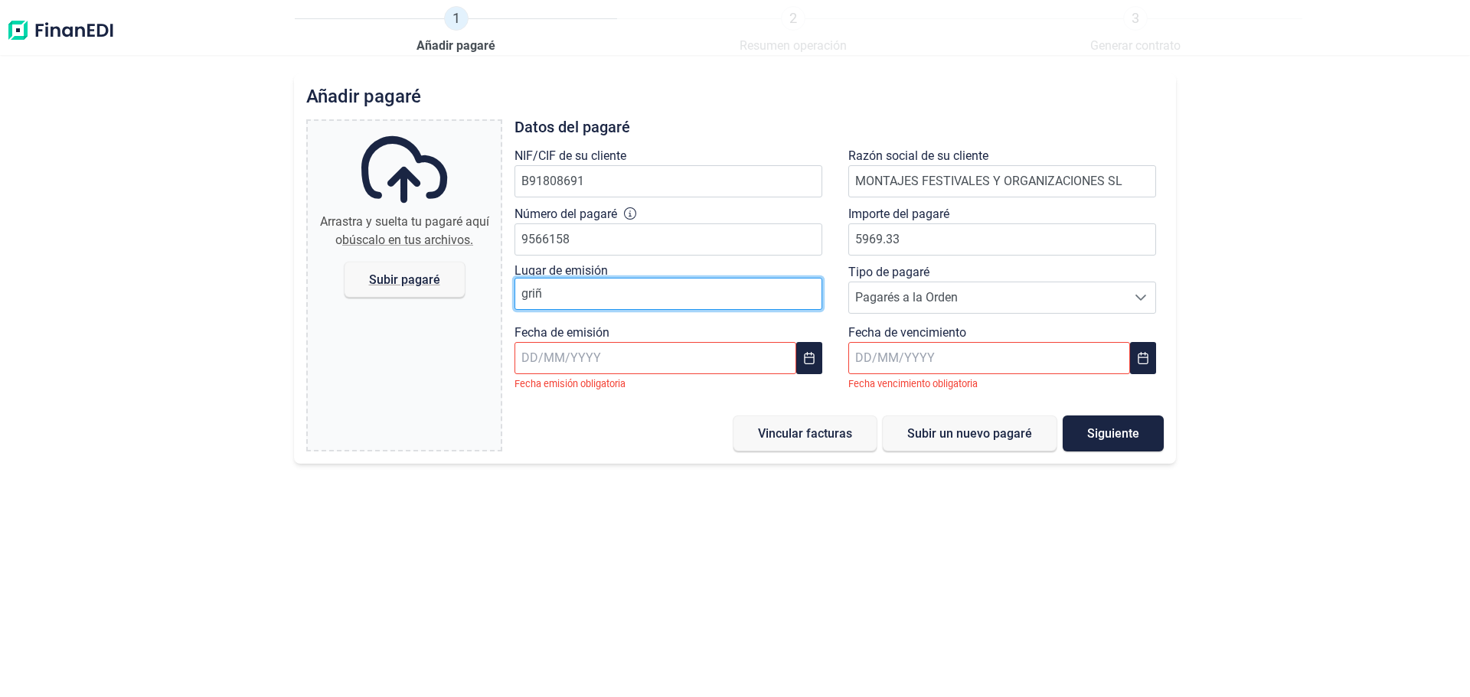
click at [677, 310] on input "griñ" at bounding box center [668, 294] width 308 height 32
type input "griñon"
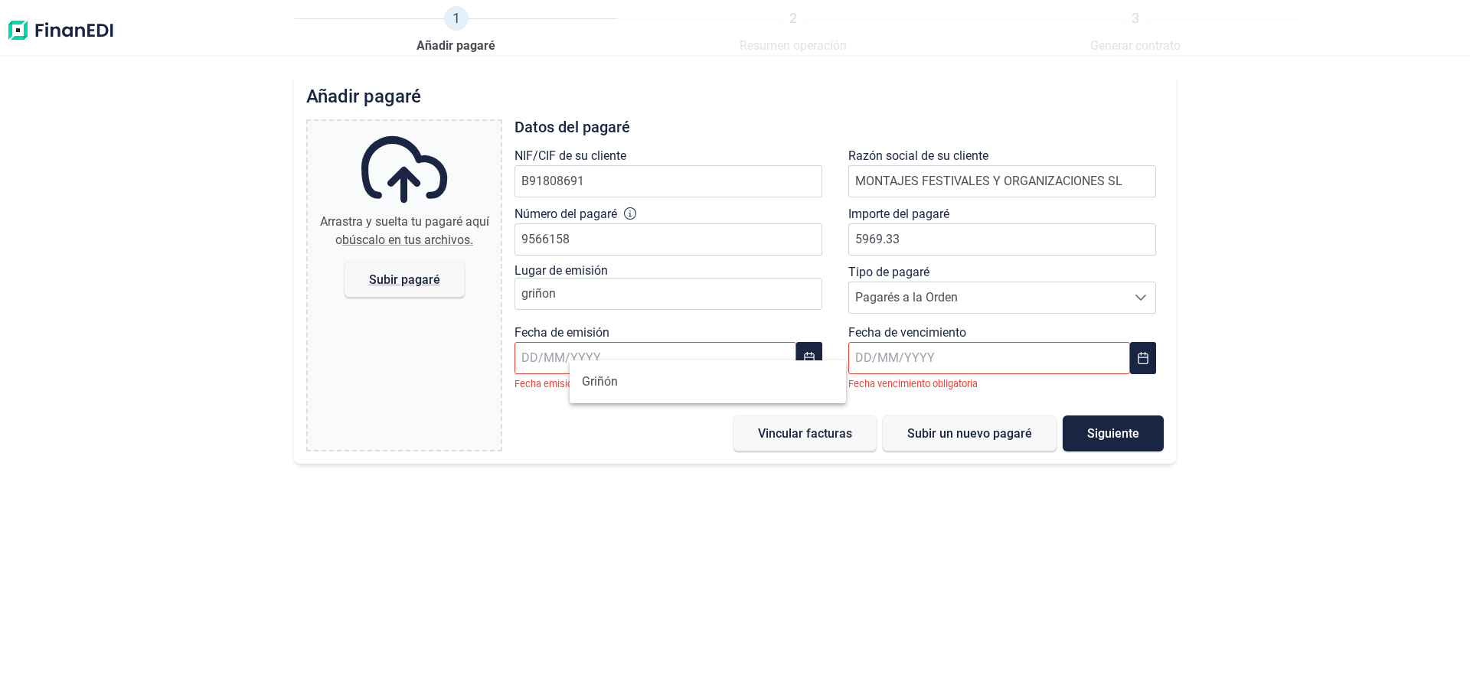
click at [632, 374] on input "text" at bounding box center [655, 358] width 282 height 32
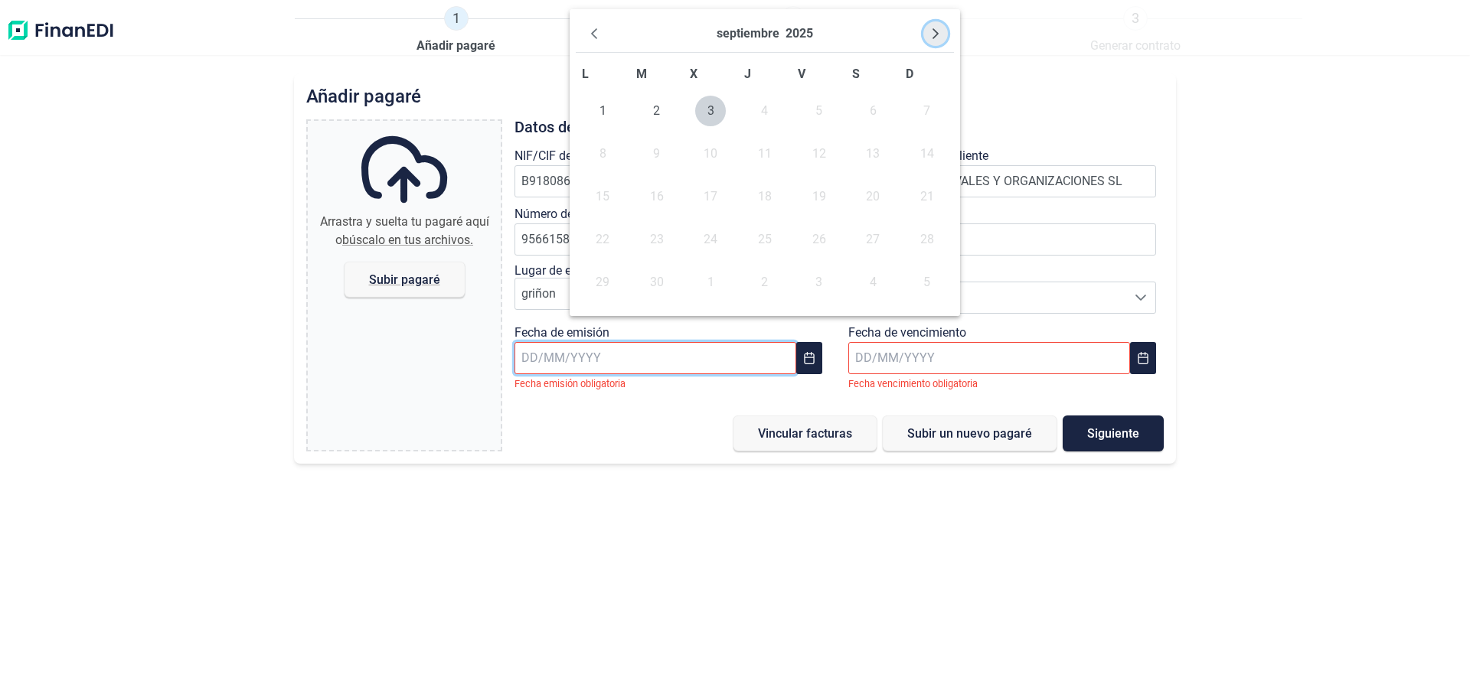
click at [929, 40] on icon "Next Month" at bounding box center [935, 34] width 12 height 12
click at [696, 374] on input "text" at bounding box center [655, 358] width 282 height 32
click at [814, 364] on icon "Choose Date" at bounding box center [809, 358] width 10 height 12
click at [610, 374] on input "text" at bounding box center [655, 358] width 282 height 32
click at [606, 42] on button "Previous Month" at bounding box center [594, 33] width 24 height 24
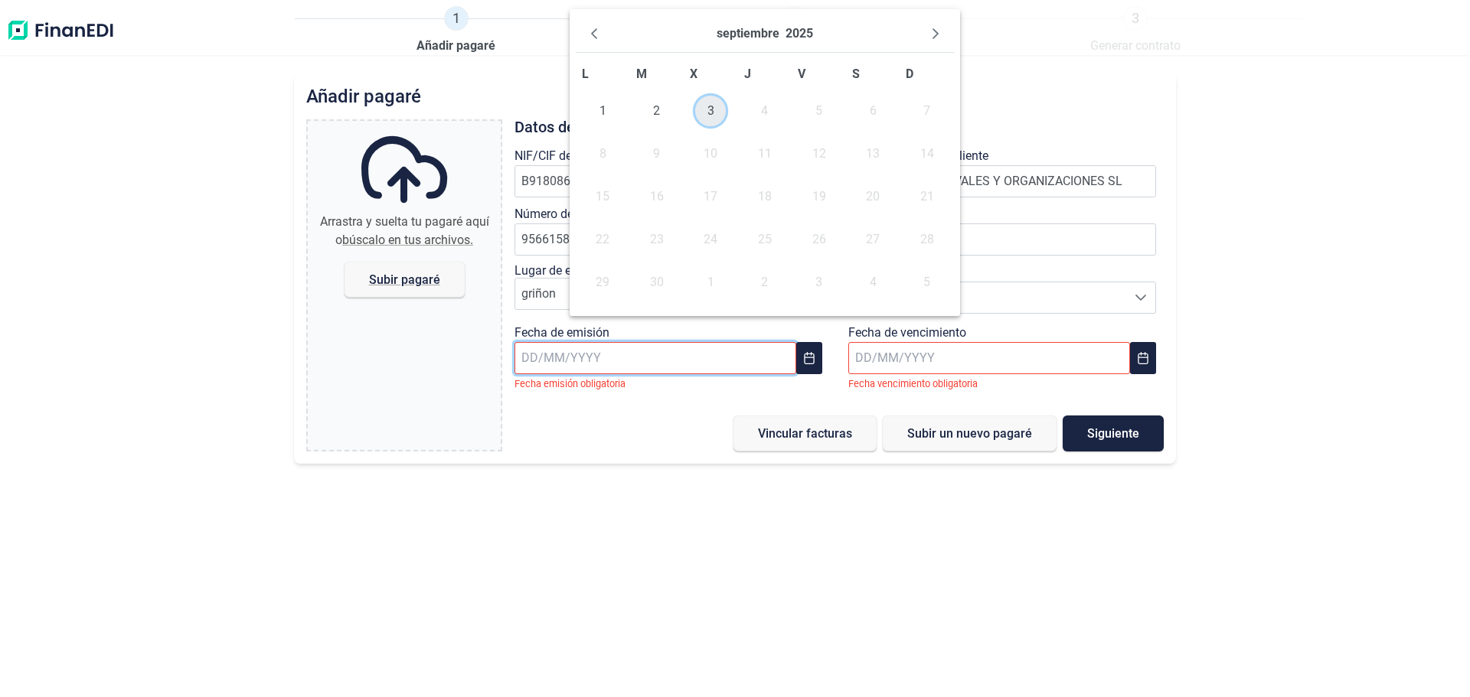
click at [704, 126] on span "3" at bounding box center [710, 111] width 31 height 31
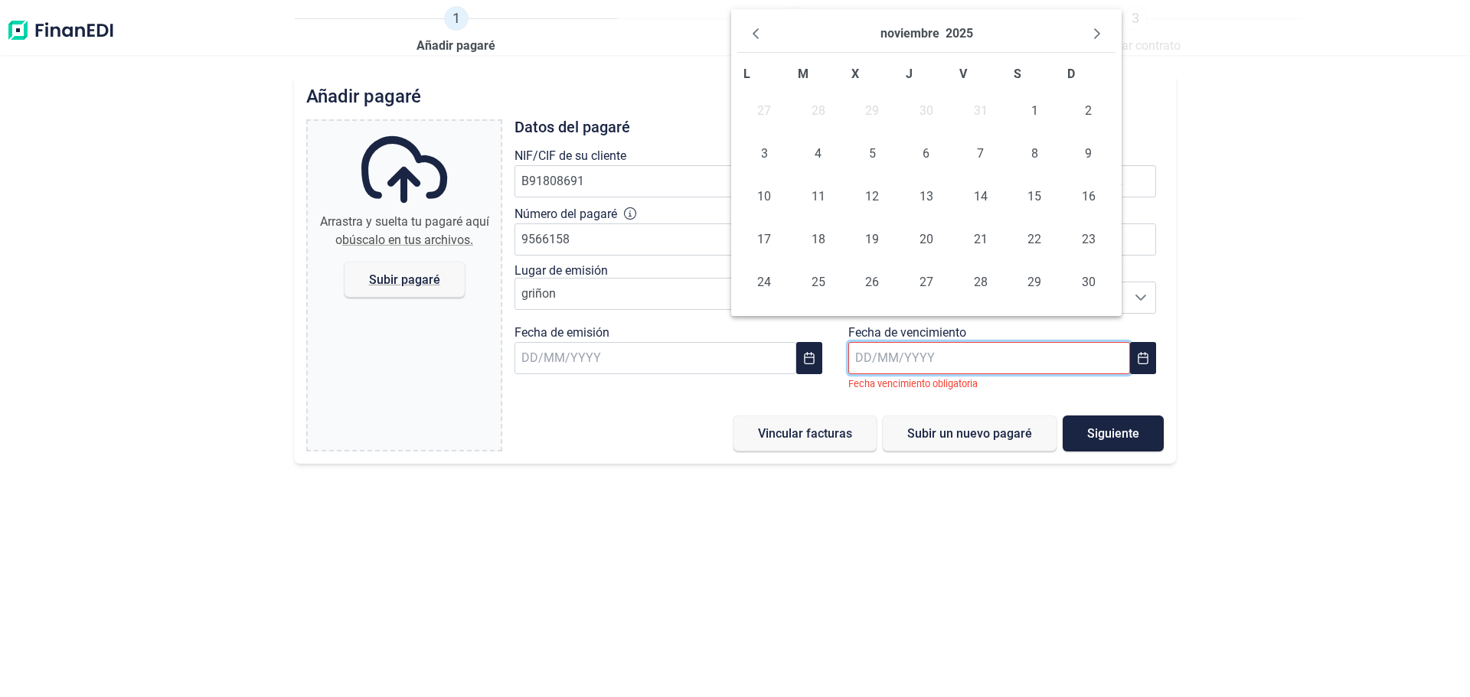
click at [898, 374] on input "text" at bounding box center [989, 358] width 282 height 32
click at [1091, 40] on icon "Next Month" at bounding box center [1097, 34] width 12 height 12
click at [969, 126] on span "5" at bounding box center [980, 111] width 31 height 31
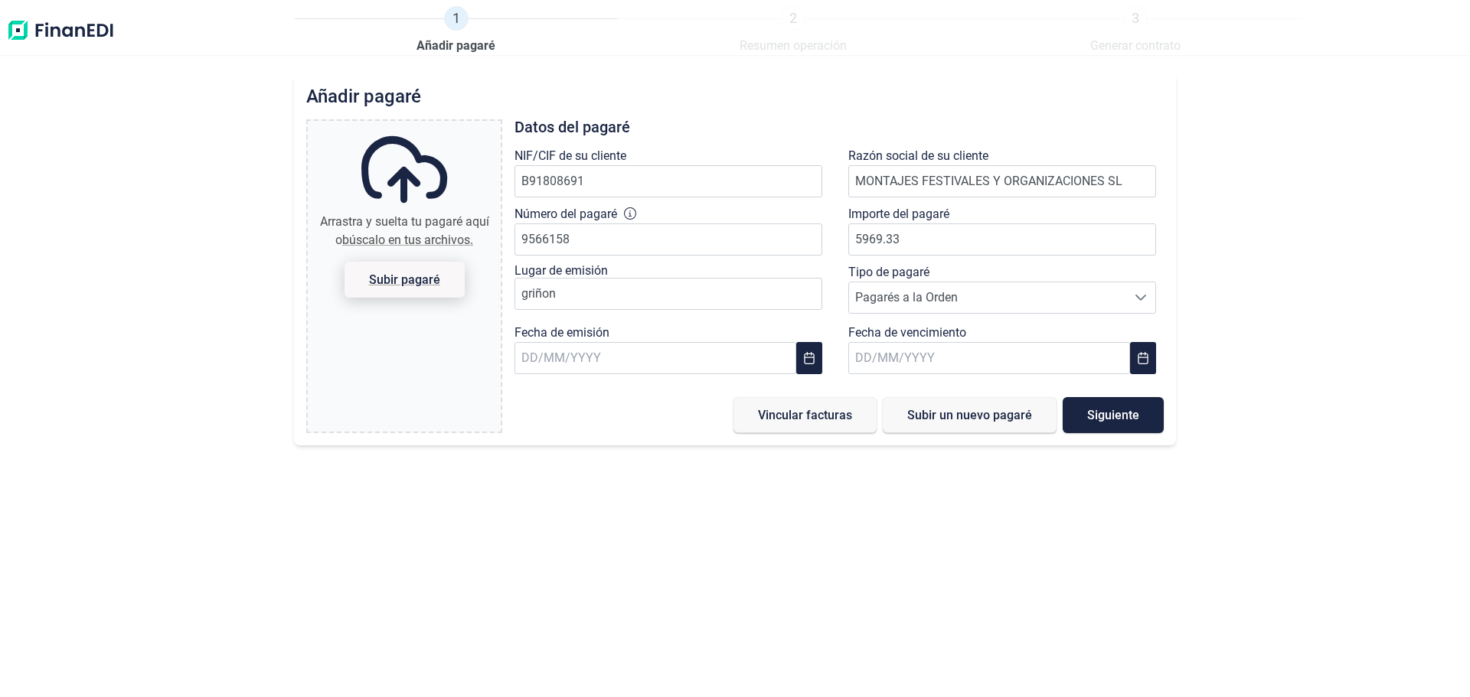
click at [440, 285] on span "Subir pagaré" at bounding box center [404, 279] width 71 height 11
click at [450, 126] on input "Arrastra y suelta tu pagaré aquí o búscalo en tus archivos. Subir pagaré" at bounding box center [404, 123] width 193 height 5
type input "C:\fakepath\pagare 01 mfo.pdf"
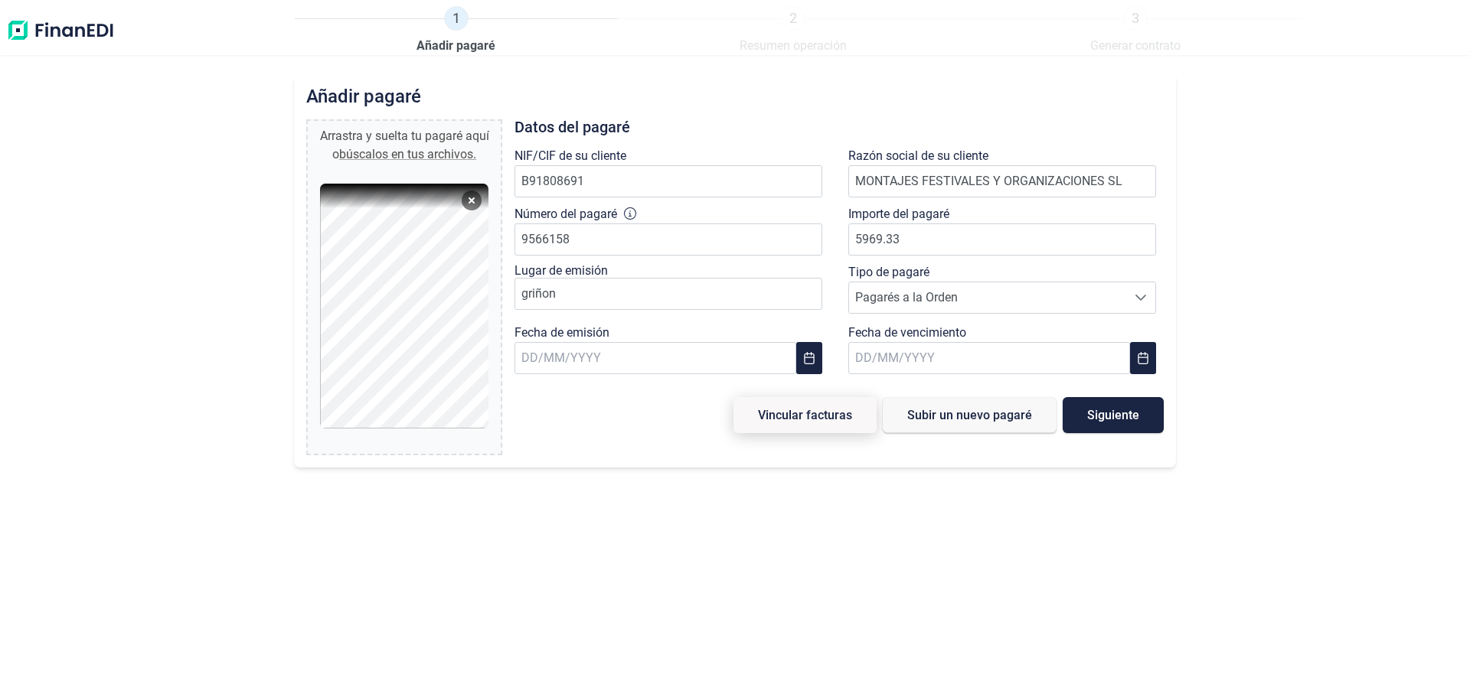
click at [765, 421] on span "Vincular facturas" at bounding box center [805, 414] width 94 height 11
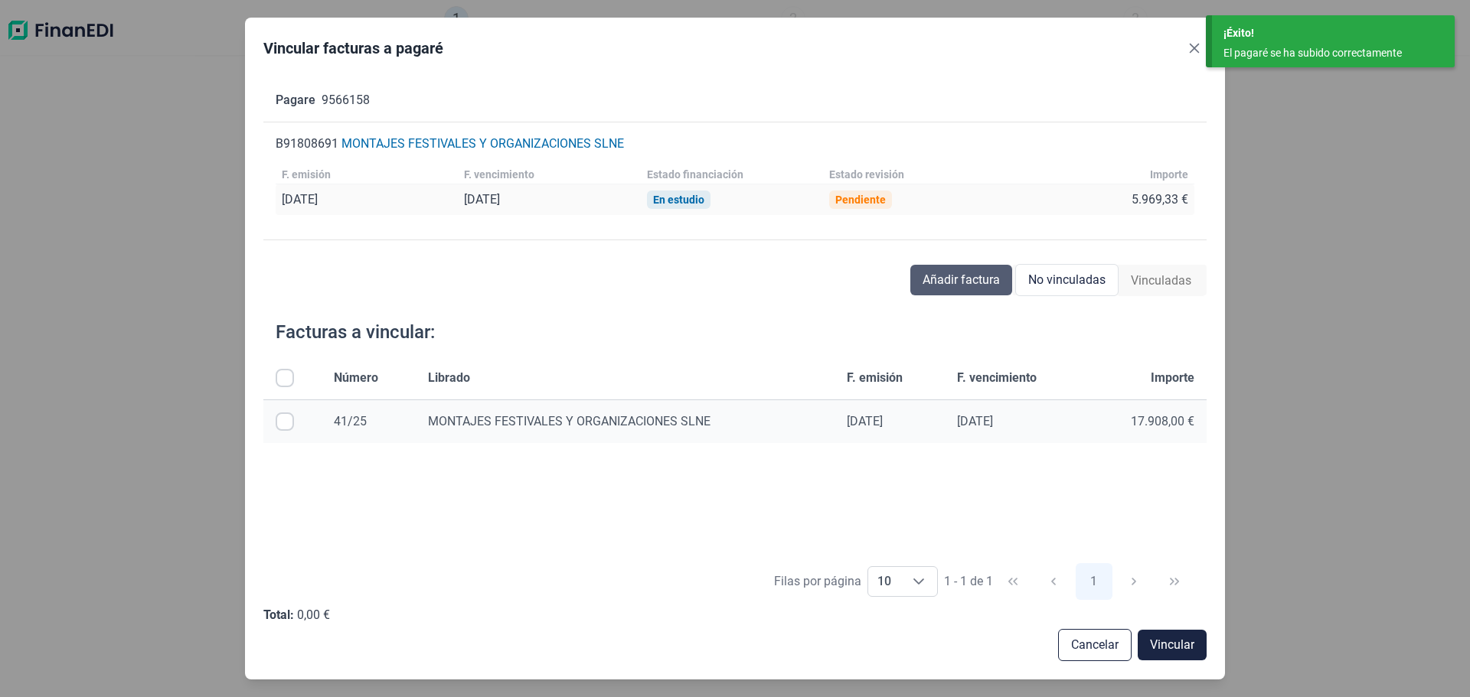
click at [946, 289] on span "Añadir factura" at bounding box center [960, 280] width 77 height 18
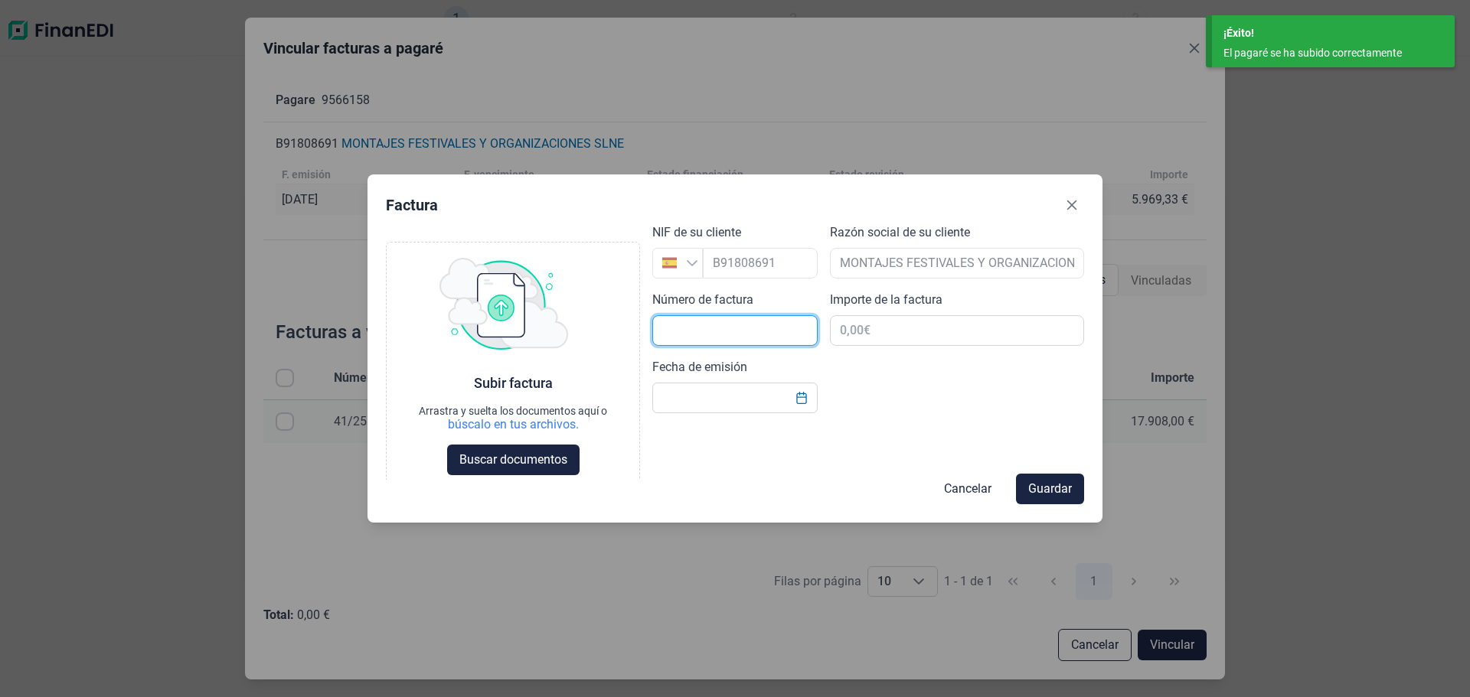
click at [738, 346] on input "text" at bounding box center [734, 330] width 165 height 31
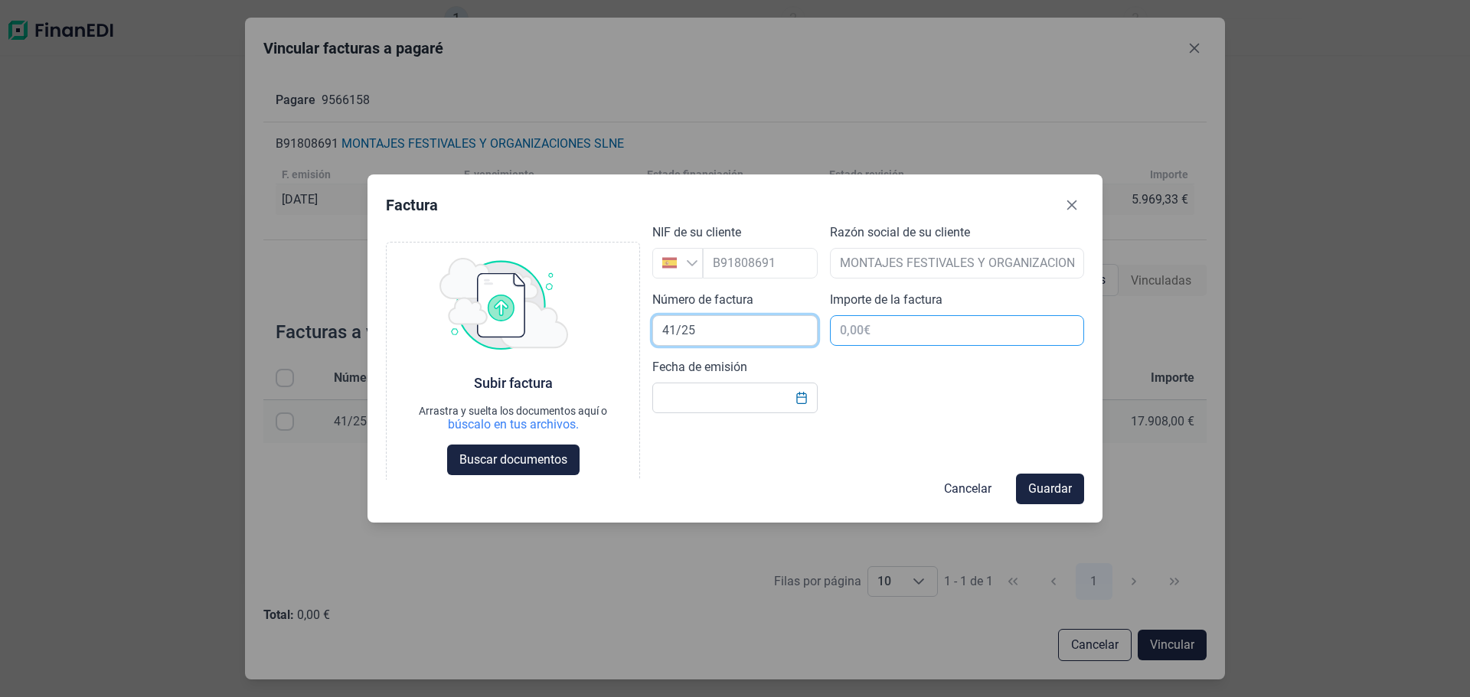
type input "41/25"
click at [853, 346] on input "text" at bounding box center [957, 330] width 254 height 31
type input "17.908,00 €"
click at [732, 413] on input "Fecha de emisión" at bounding box center [734, 398] width 165 height 31
click at [802, 412] on button "Choose Date" at bounding box center [801, 398] width 29 height 28
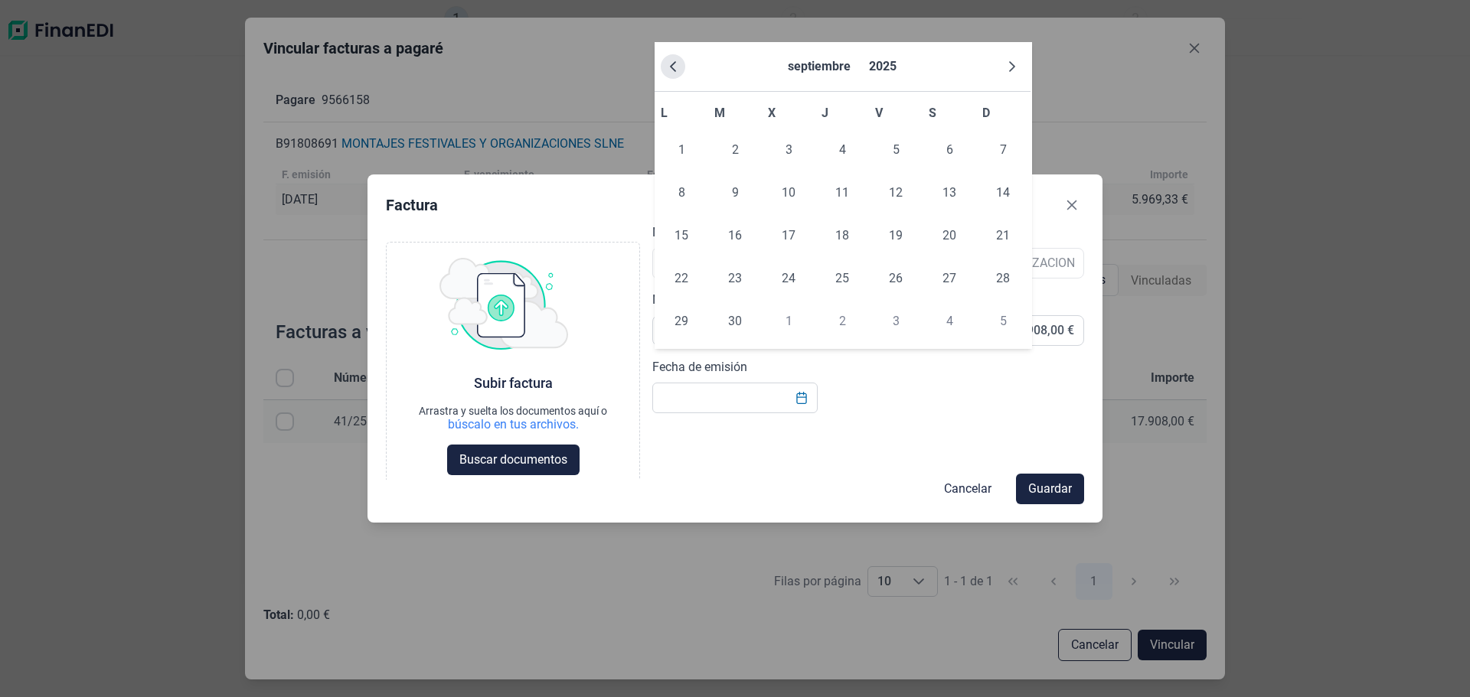
click at [675, 69] on icon "Previous Month" at bounding box center [673, 66] width 12 height 12
click at [684, 337] on span "25" at bounding box center [681, 321] width 31 height 31
type input "[DATE]"
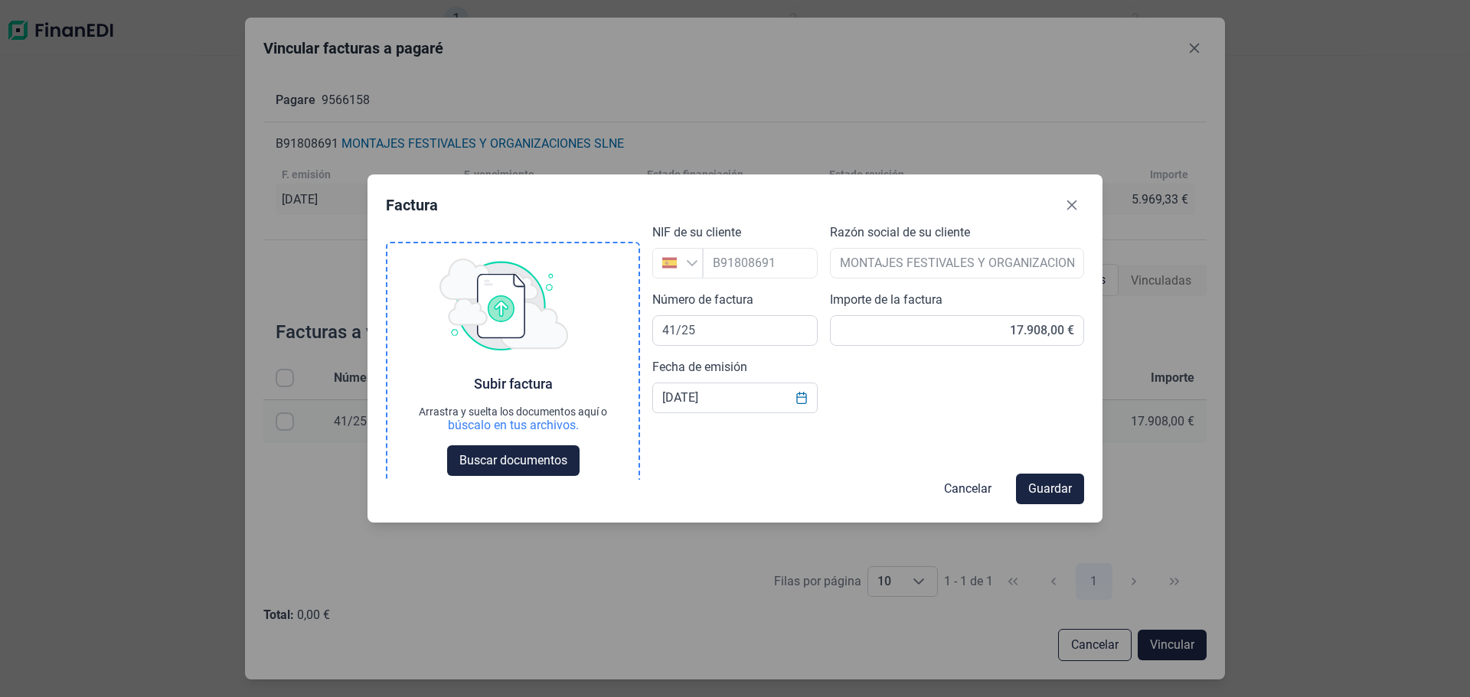
scroll to position [67, 0]
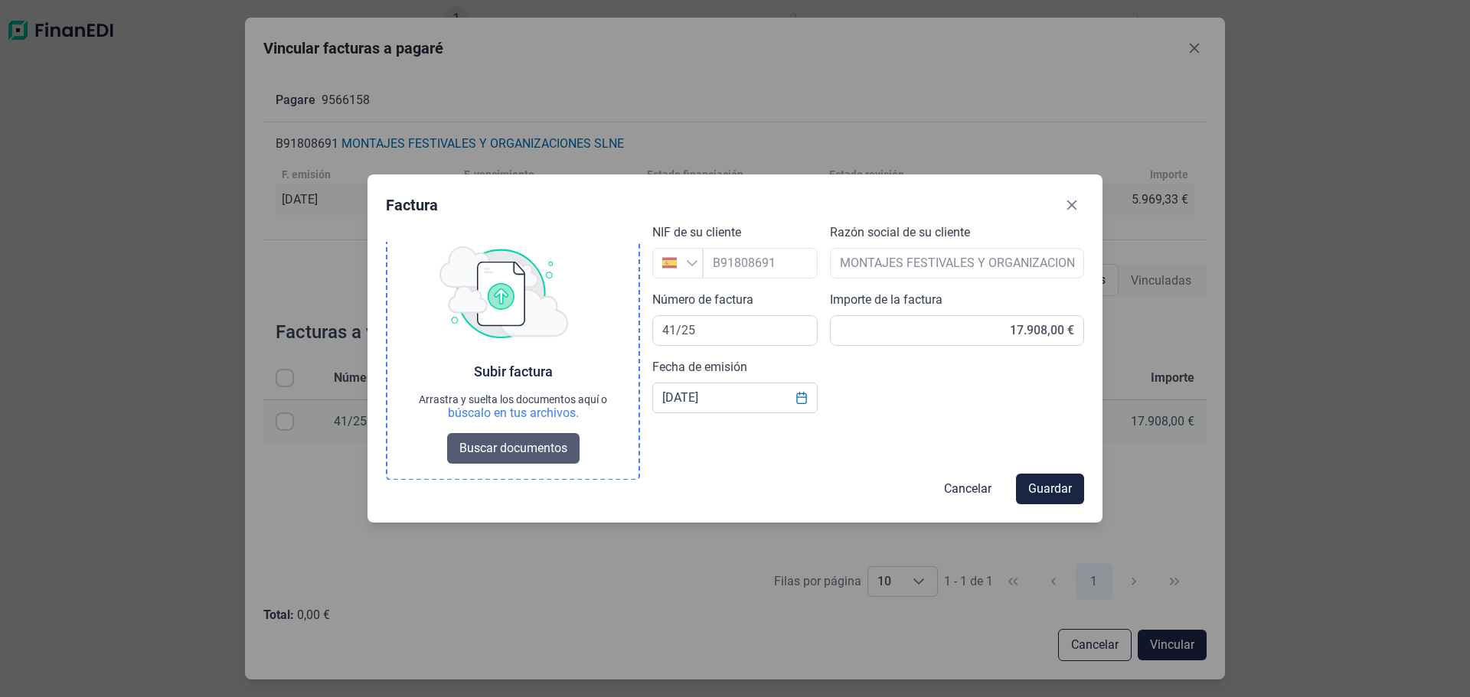
click at [526, 446] on span "Buscar documentos" at bounding box center [513, 448] width 108 height 18
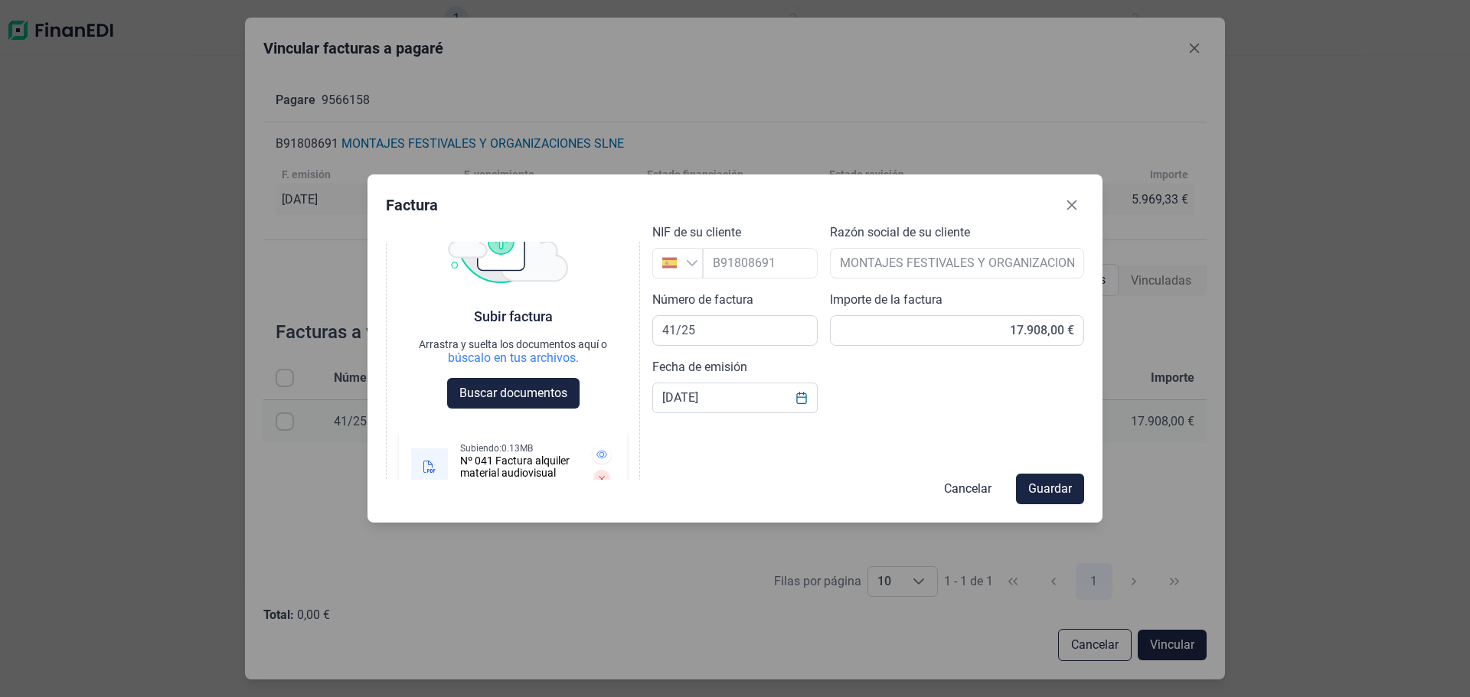
scroll to position [66, 0]
click at [1056, 481] on span "Guardar" at bounding box center [1050, 489] width 44 height 18
click at [1065, 211] on icon "Close" at bounding box center [1071, 205] width 12 height 12
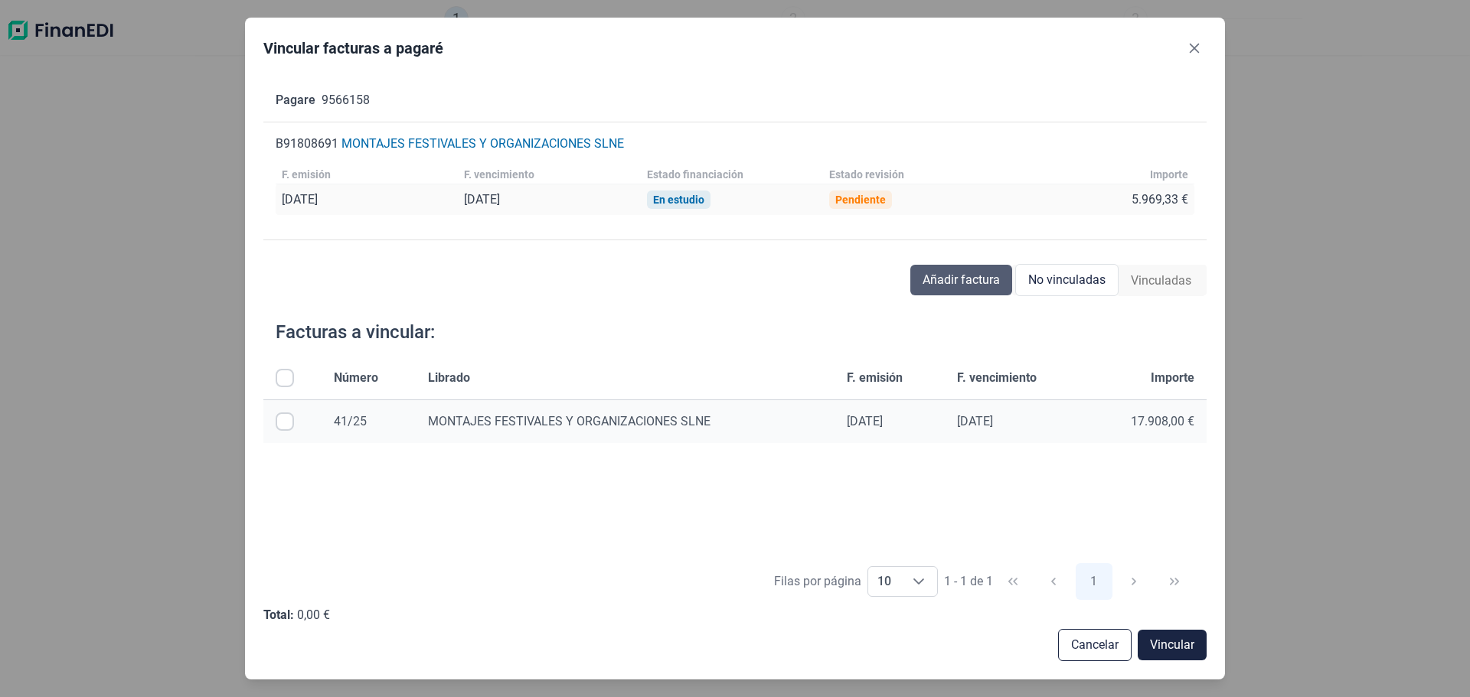
click at [950, 289] on span "Añadir factura" at bounding box center [960, 280] width 77 height 18
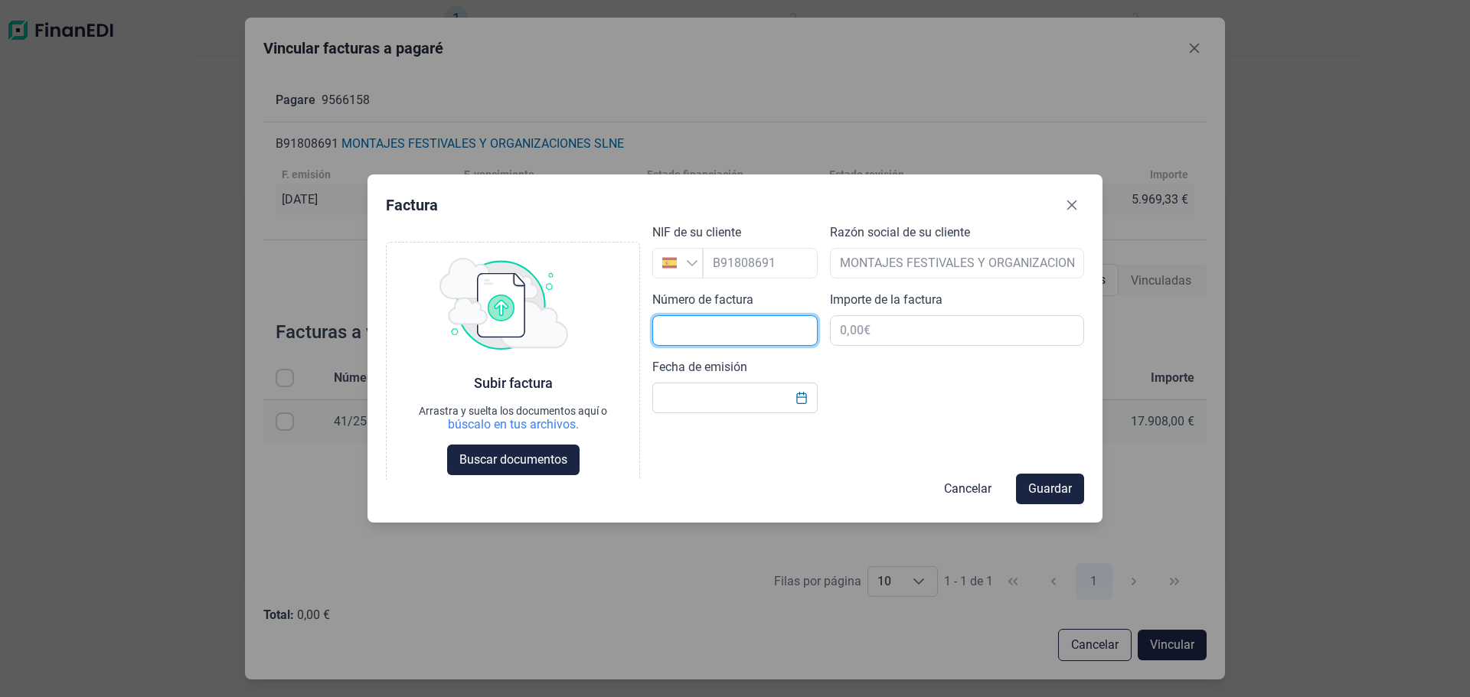
click at [703, 346] on input "text" at bounding box center [734, 330] width 165 height 31
type input "41/25"
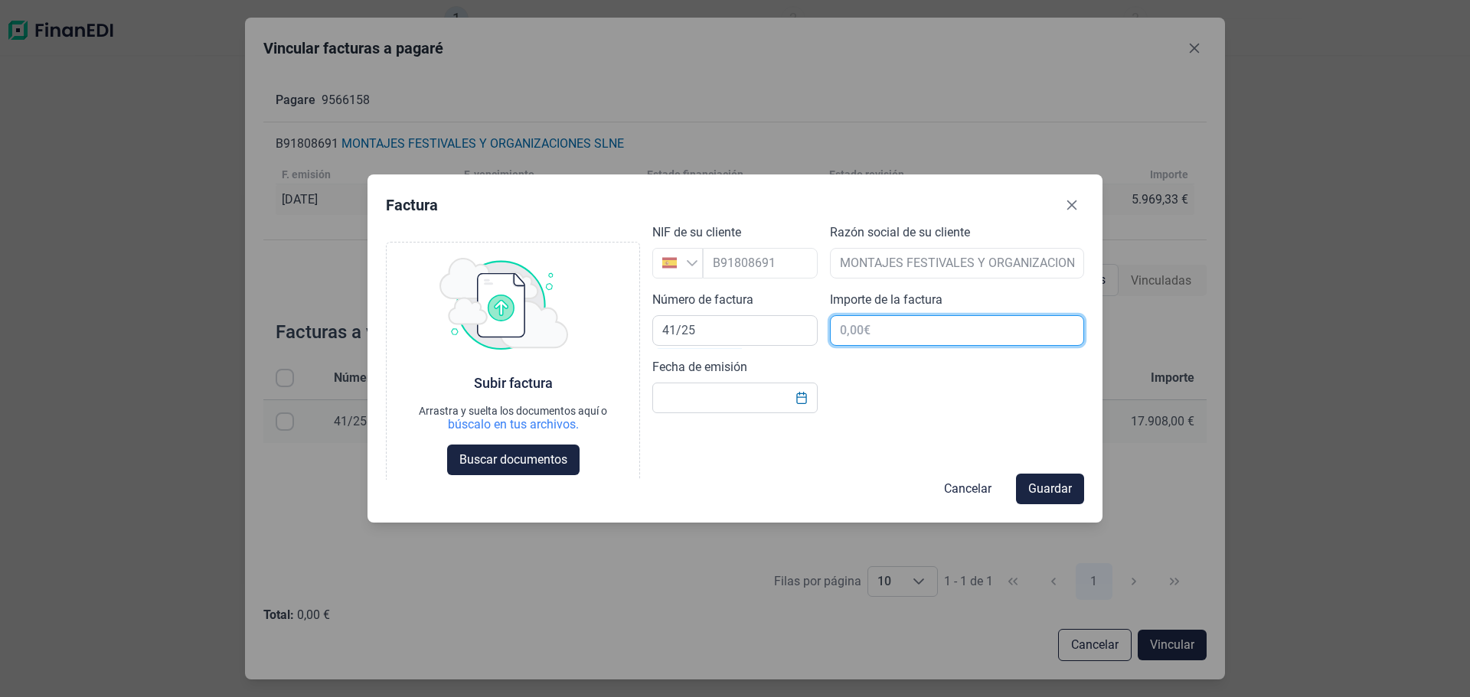
click at [856, 346] on input "text" at bounding box center [957, 330] width 254 height 31
type input "17.908,00 €"
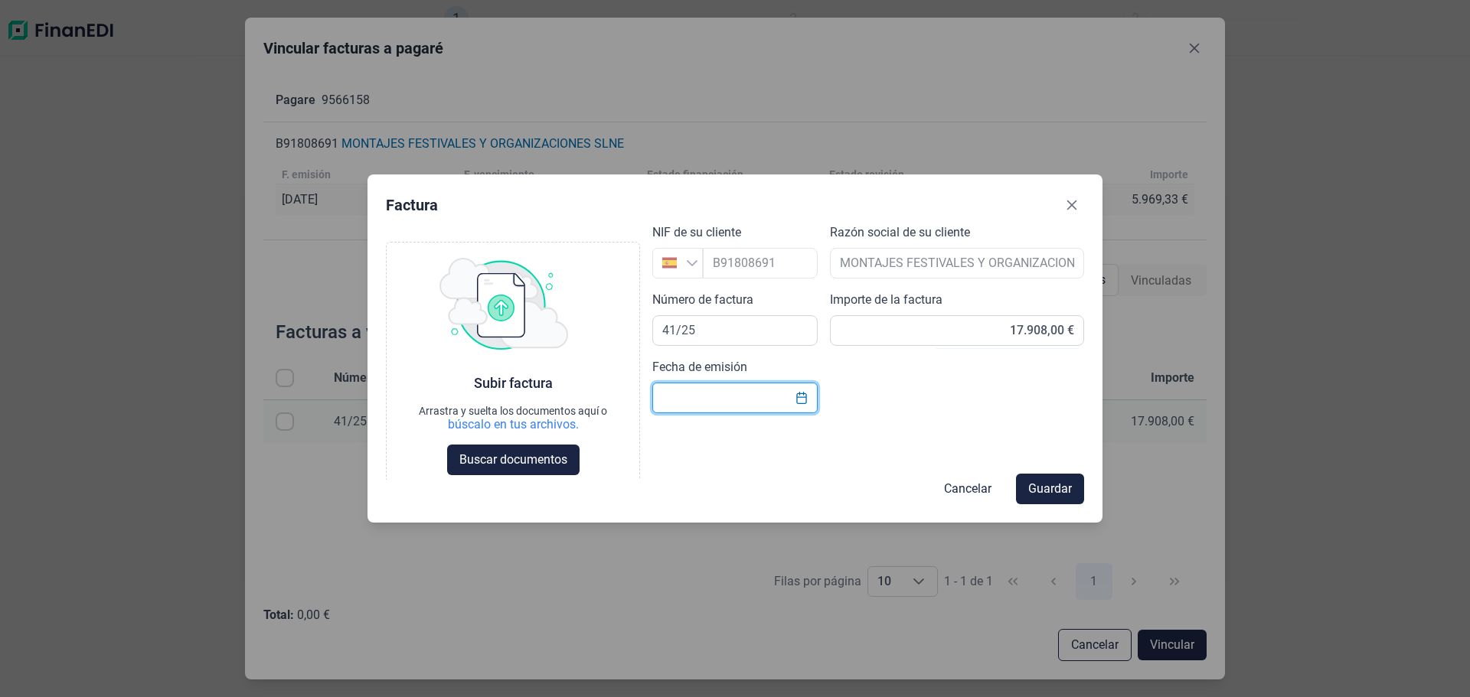
click at [737, 413] on input "Fecha de emisión" at bounding box center [734, 398] width 165 height 31
click at [798, 412] on button "Choose Date" at bounding box center [801, 398] width 29 height 28
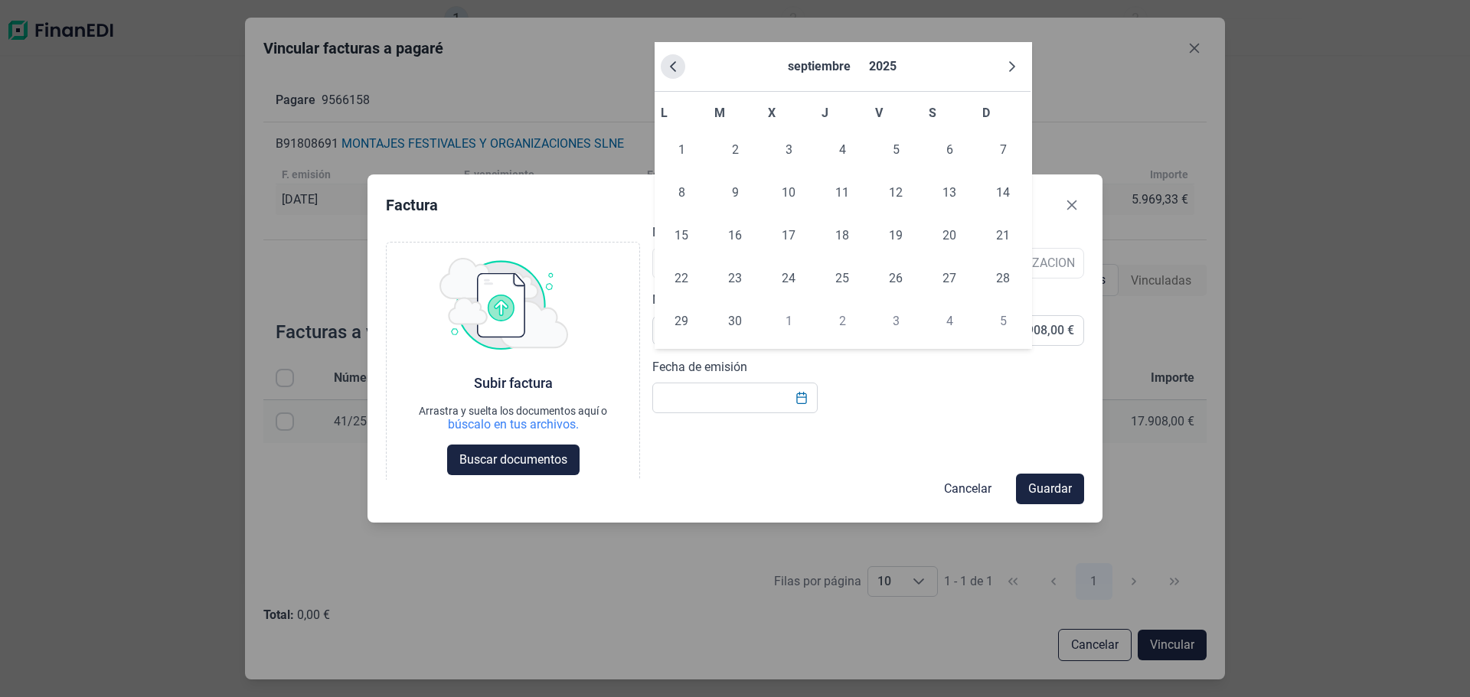
click at [677, 61] on button "Previous Month" at bounding box center [673, 66] width 24 height 24
click at [671, 337] on span "25" at bounding box center [681, 321] width 31 height 31
type input "[DATE]"
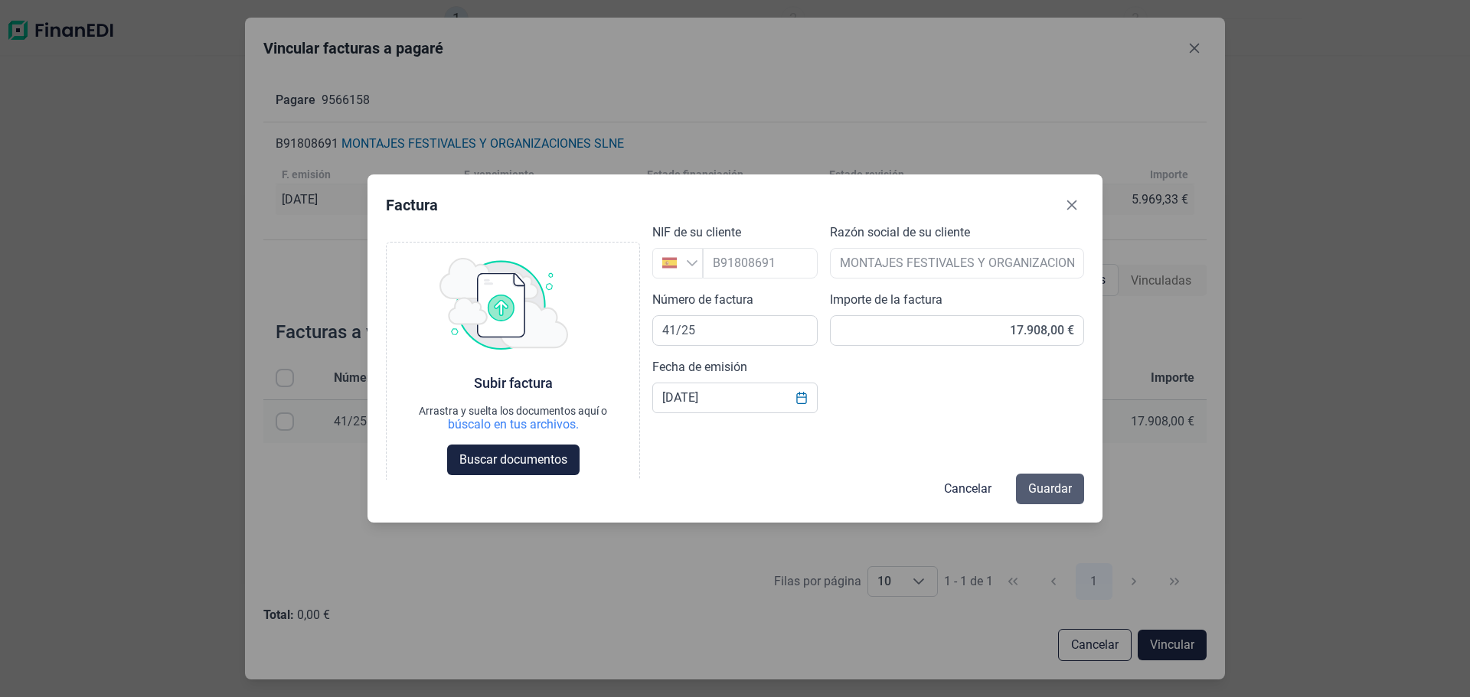
click at [1034, 474] on button "Guardar" at bounding box center [1050, 489] width 68 height 31
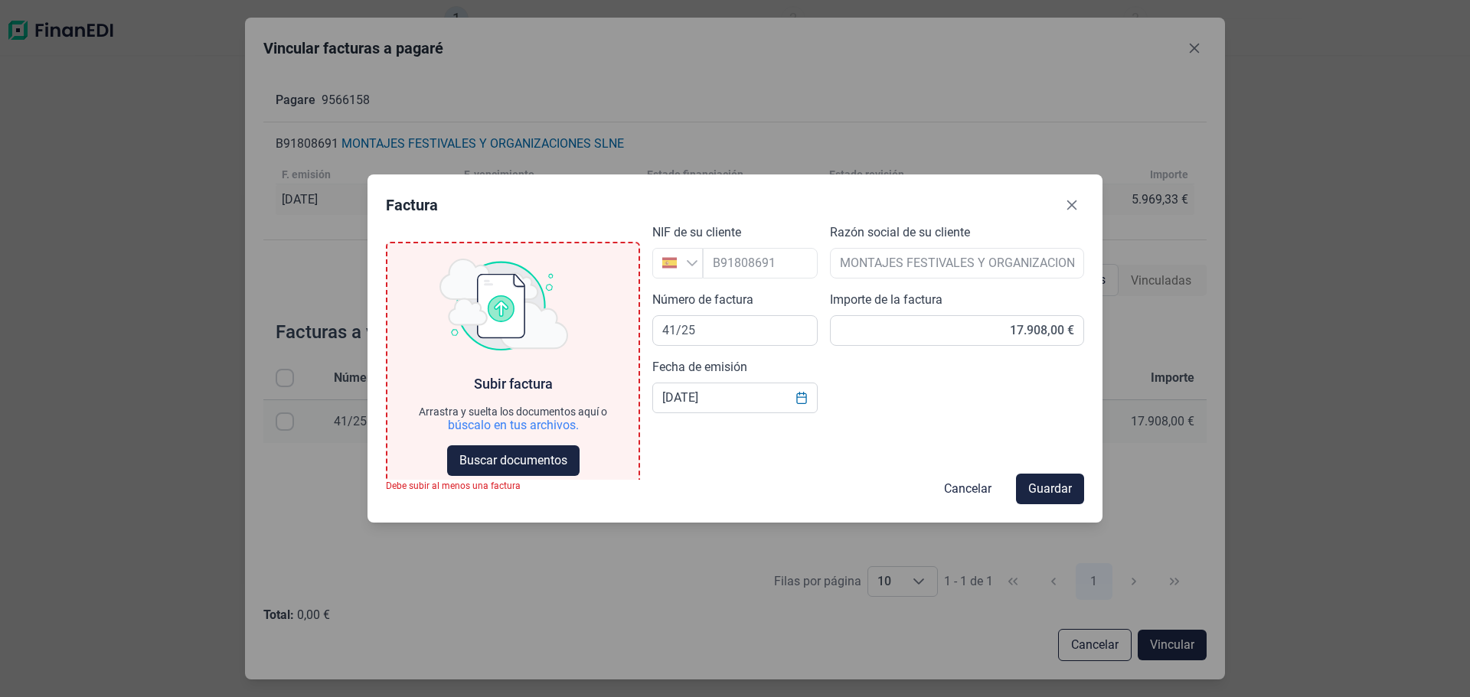
scroll to position [67, 0]
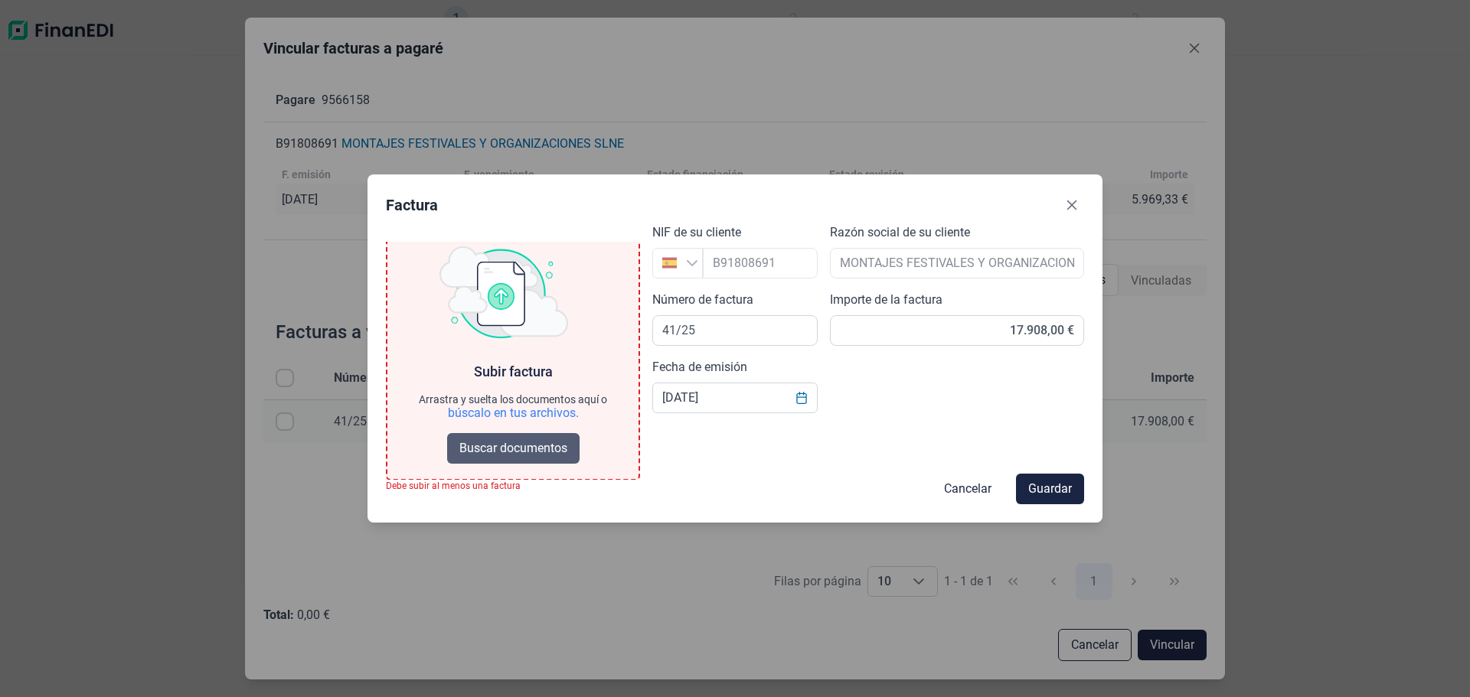
click at [535, 451] on span "Buscar documentos" at bounding box center [513, 448] width 108 height 18
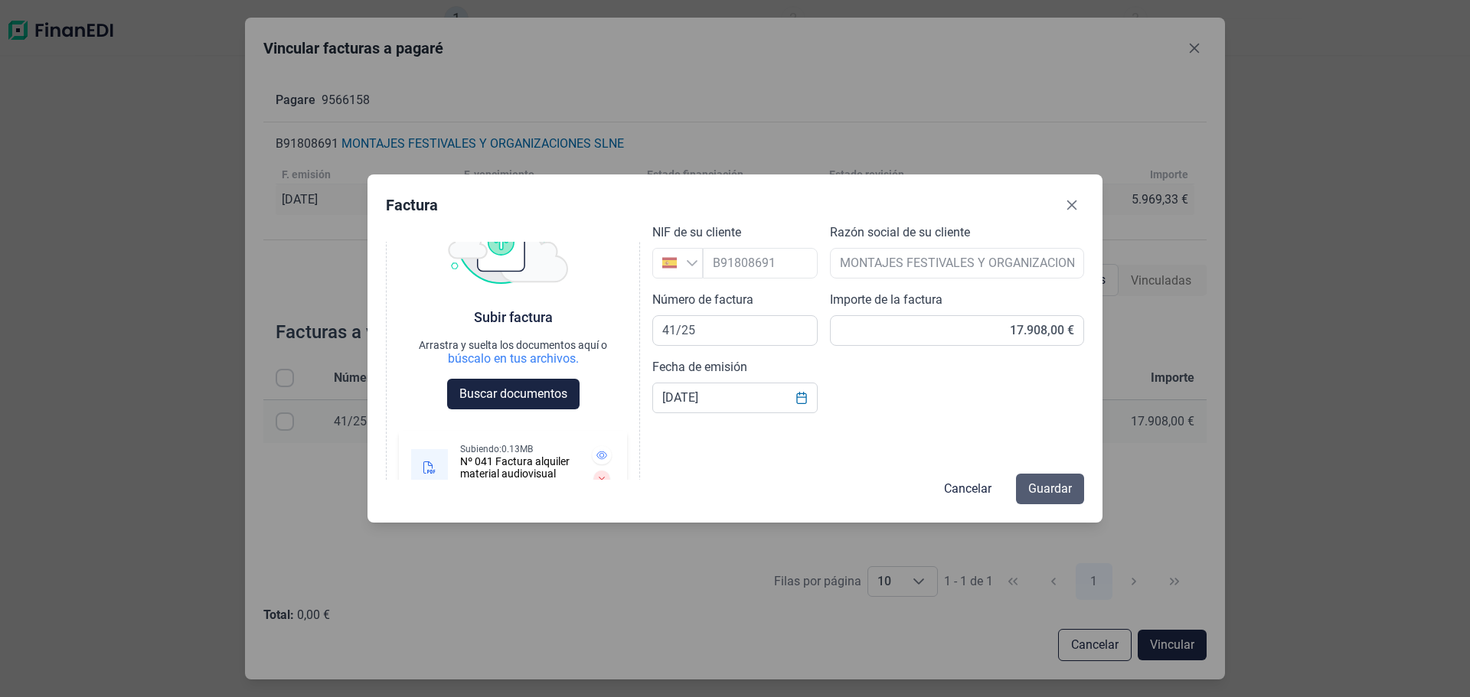
click at [1056, 487] on span "Guardar" at bounding box center [1050, 489] width 44 height 18
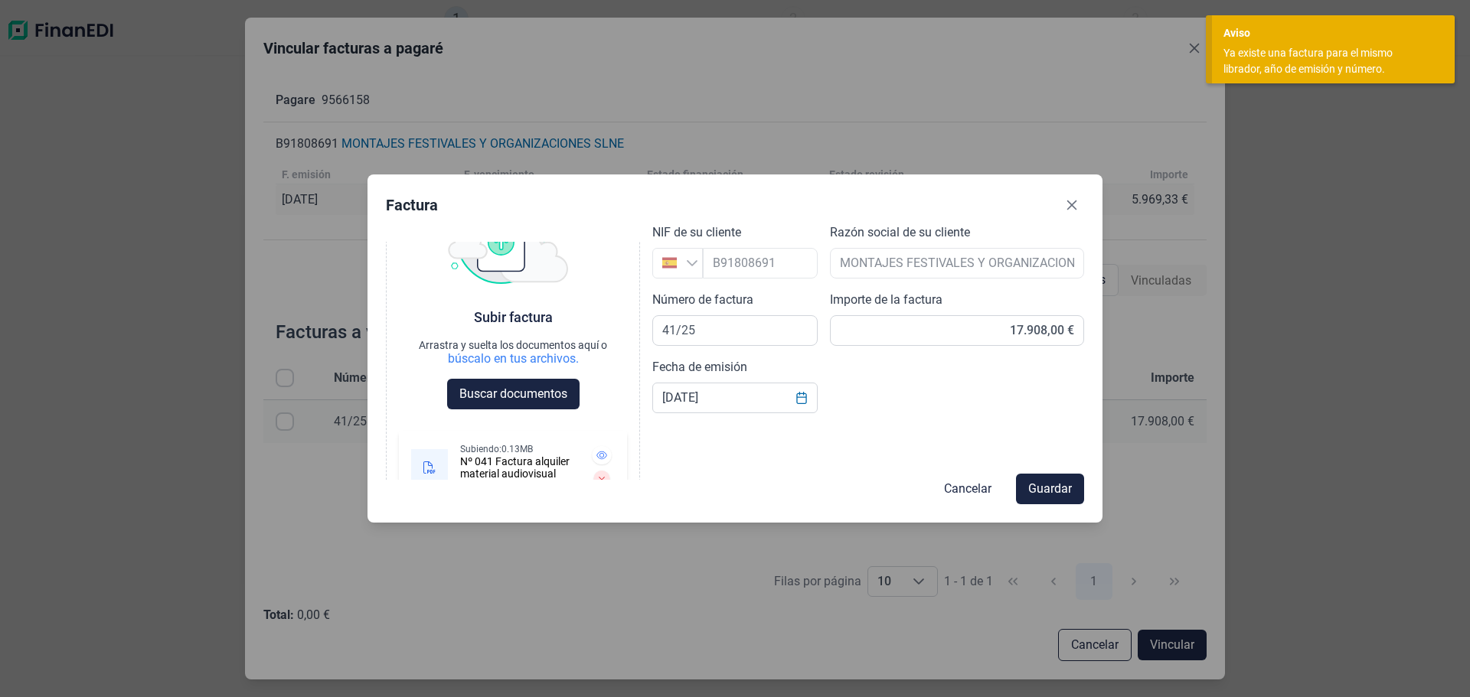
click at [1056, 487] on span "Guardar" at bounding box center [1050, 489] width 44 height 18
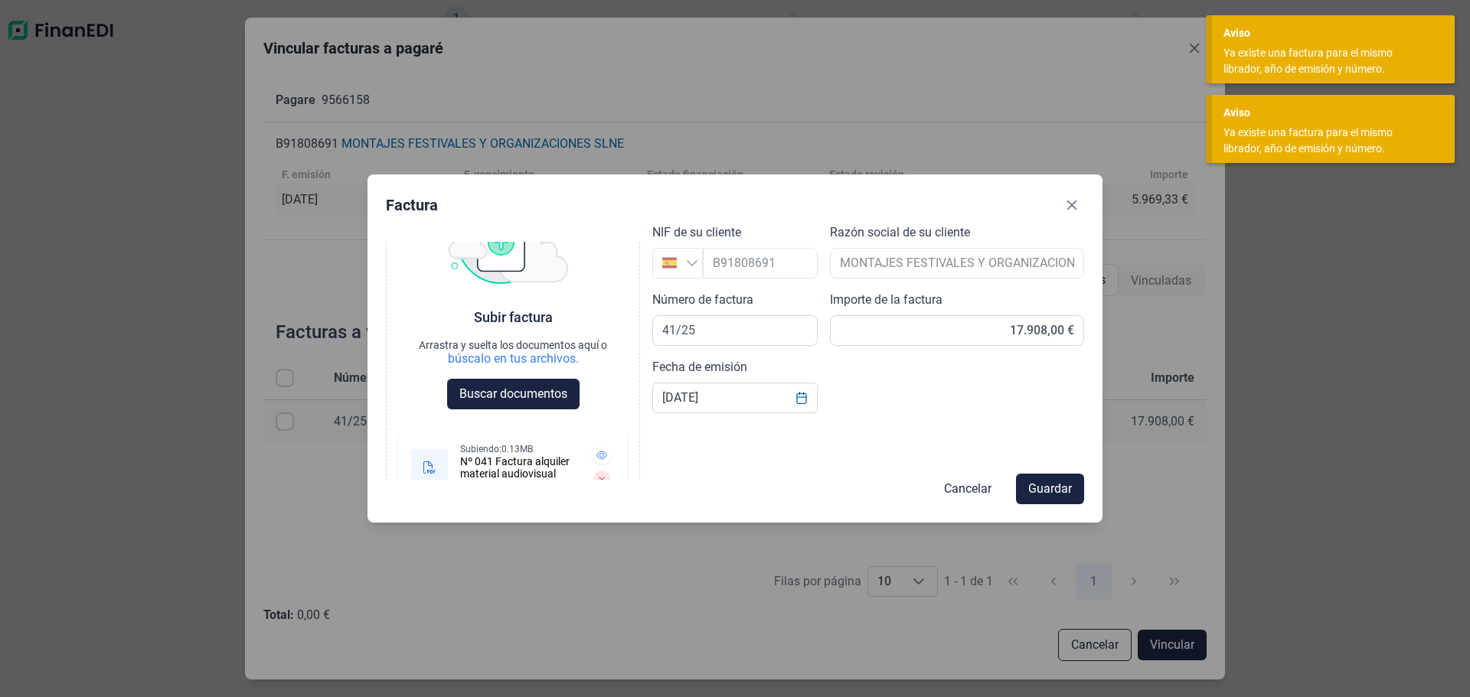
click at [931, 475] on button "Cancelar" at bounding box center [967, 489] width 72 height 31
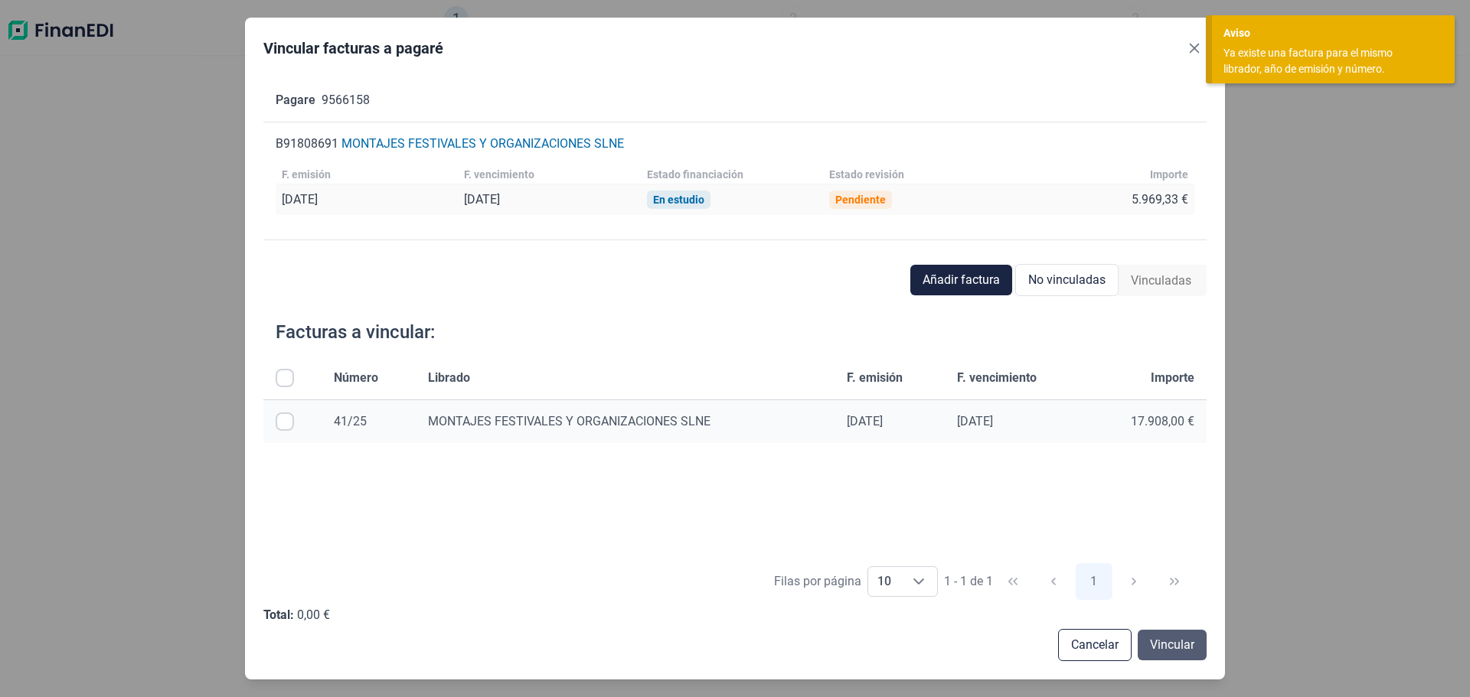
click at [1185, 641] on span "Vincular" at bounding box center [1172, 645] width 44 height 18
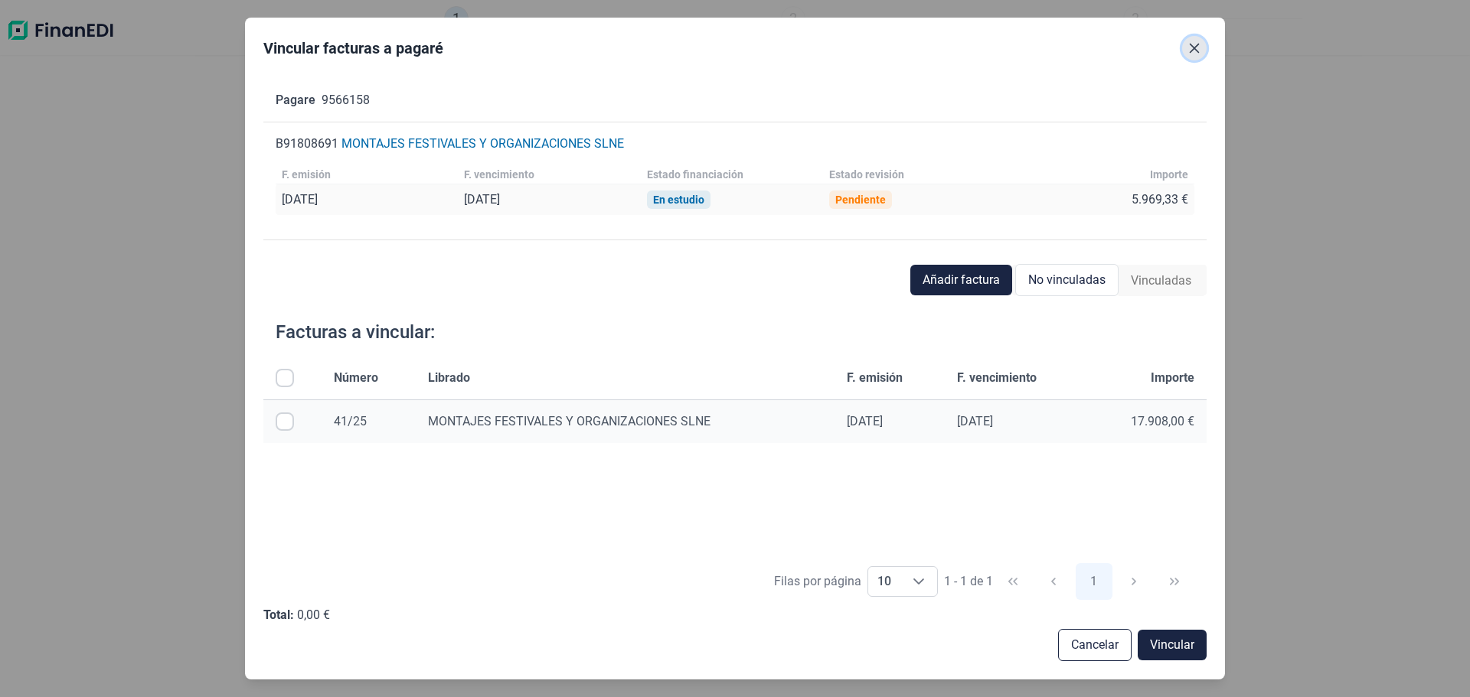
click at [1188, 54] on icon "Close" at bounding box center [1194, 48] width 12 height 12
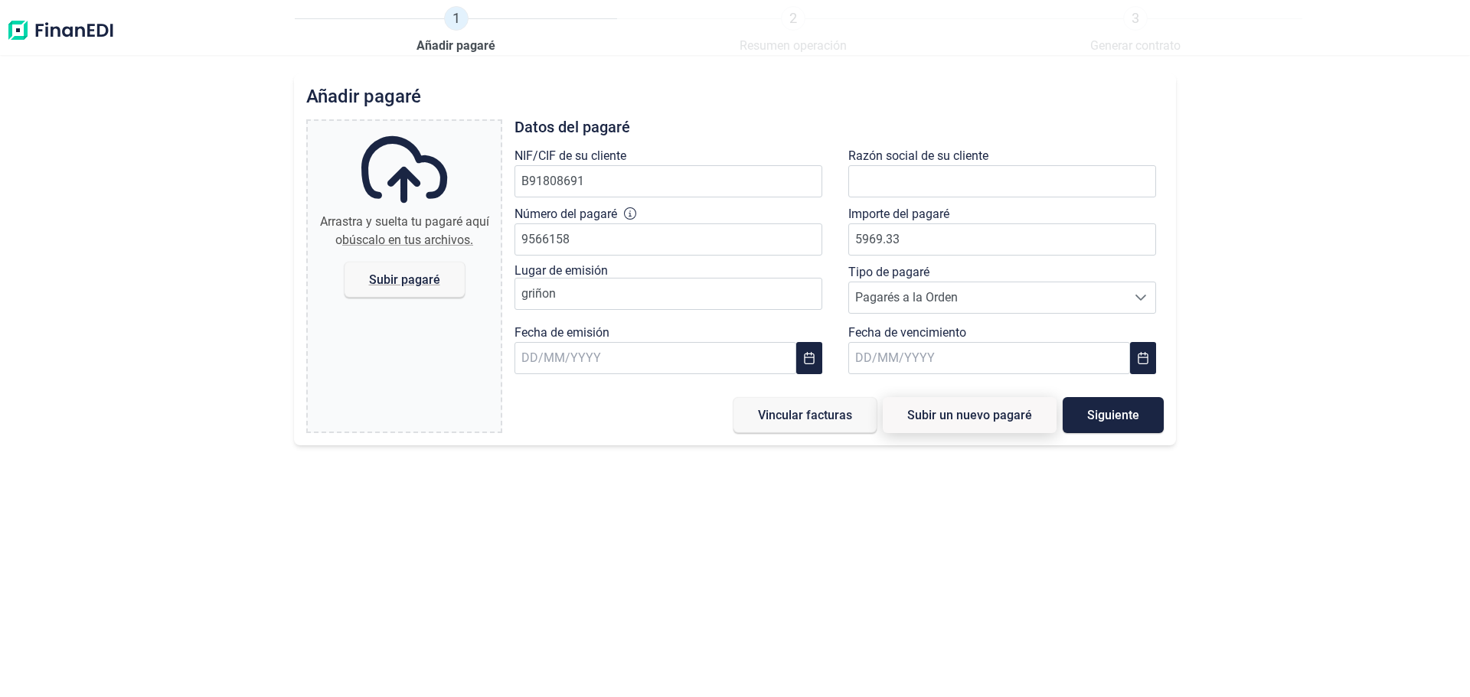
click at [948, 421] on span "Subir un nuevo pagaré" at bounding box center [969, 414] width 125 height 11
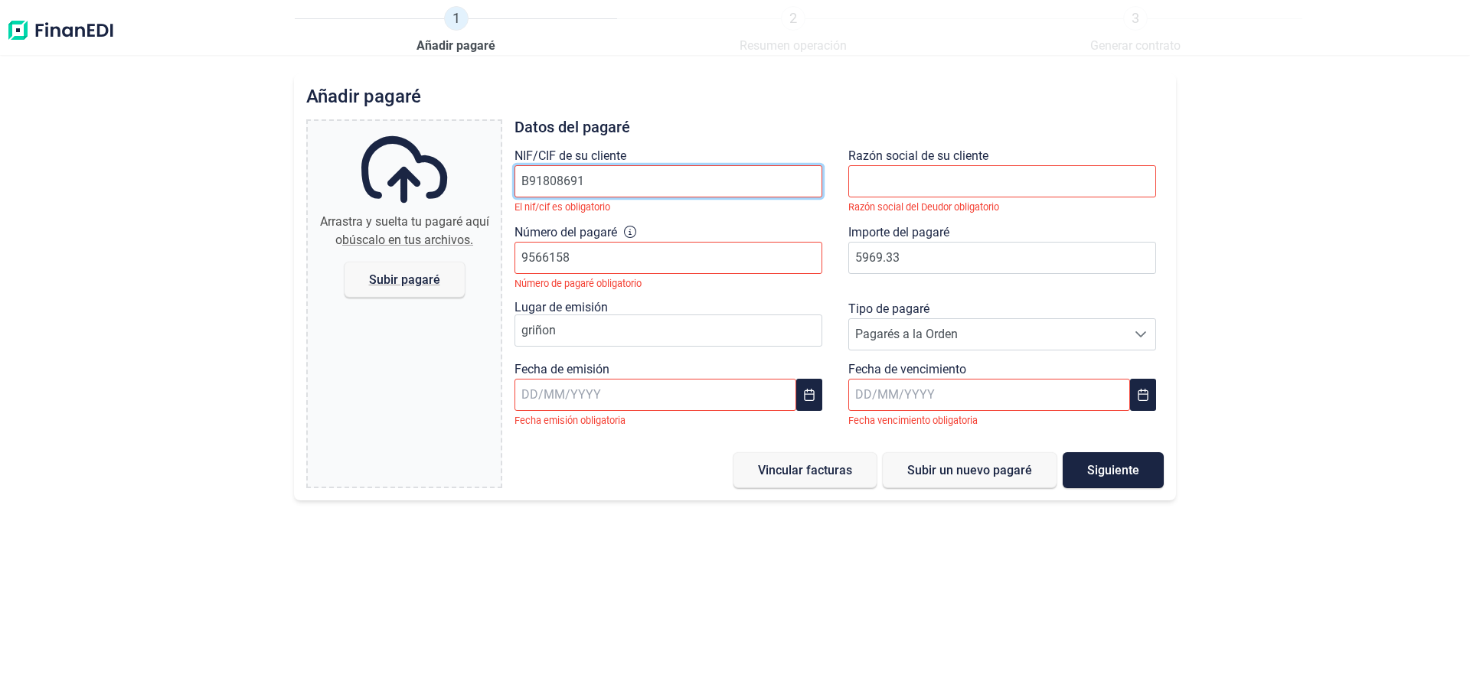
click at [646, 197] on input "B91808691" at bounding box center [668, 181] width 308 height 32
